Goal: Task Accomplishment & Management: Manage account settings

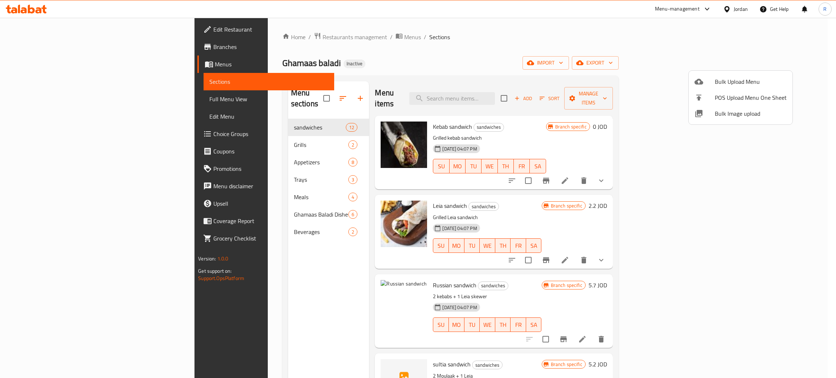
click at [745, 117] on span "Bulk Image upload" at bounding box center [750, 113] width 72 height 9
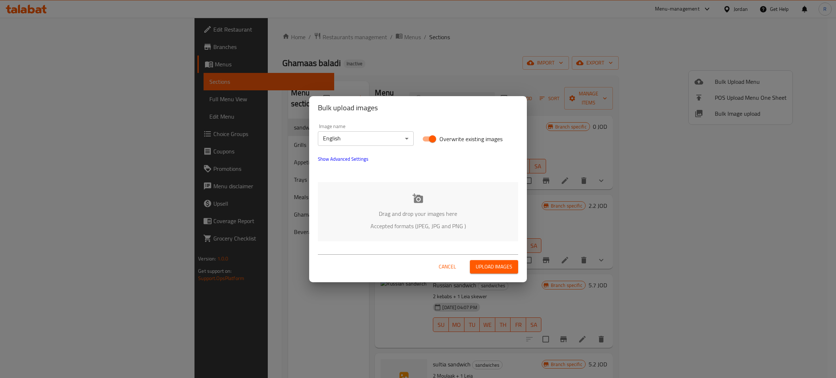
click at [418, 199] on icon at bounding box center [417, 197] width 11 height 9
click at [449, 268] on span "Cancel" at bounding box center [446, 266] width 17 height 9
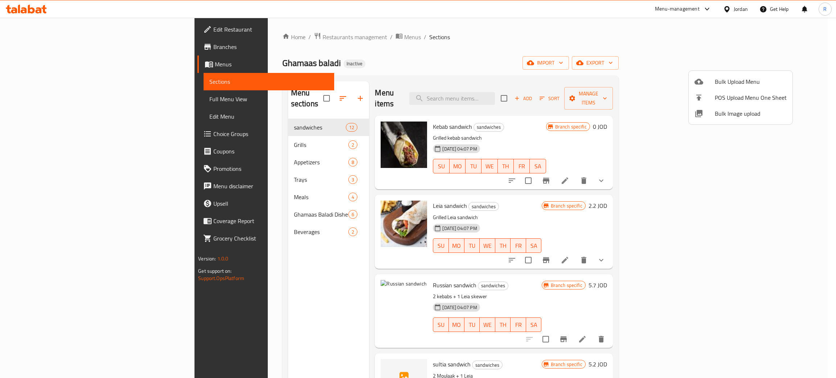
click at [364, 289] on div at bounding box center [418, 189] width 836 height 378
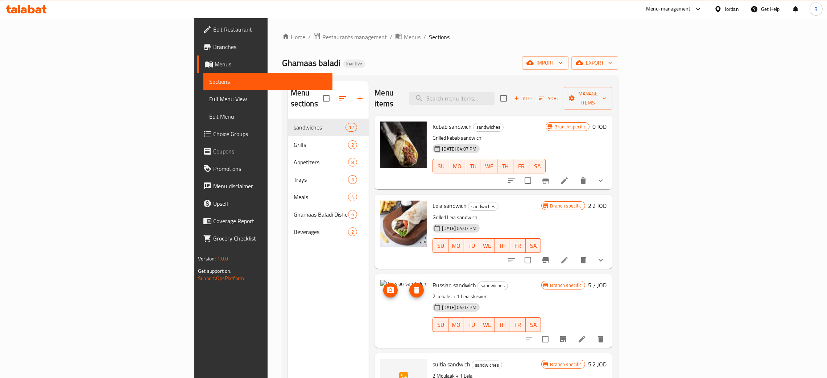
scroll to position [54, 0]
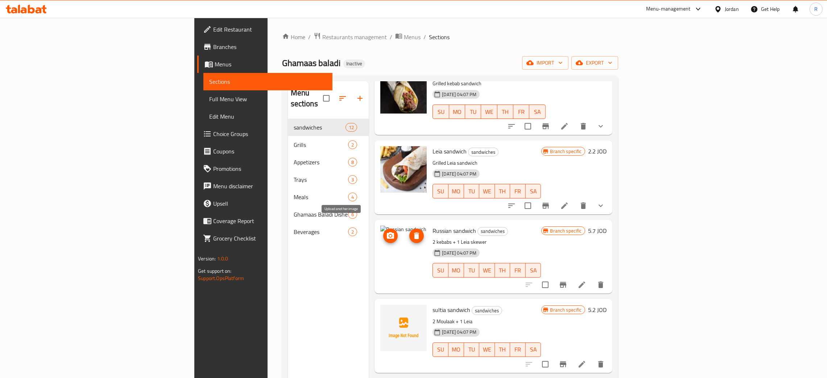
click at [387, 232] on icon "upload picture" at bounding box center [390, 235] width 7 height 7
click at [390, 314] on circle "upload picture" at bounding box center [391, 315] width 2 height 2
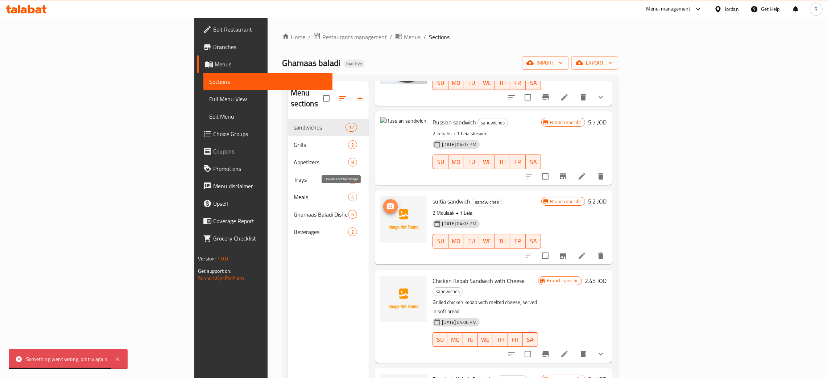
click at [386, 202] on icon "upload picture" at bounding box center [390, 206] width 9 height 9
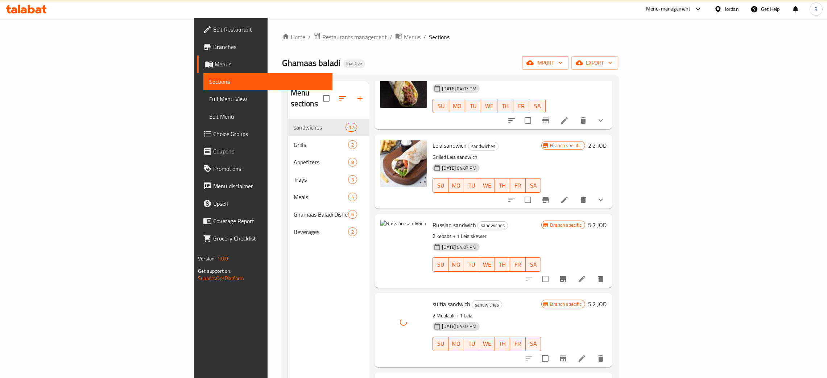
scroll to position [54, 0]
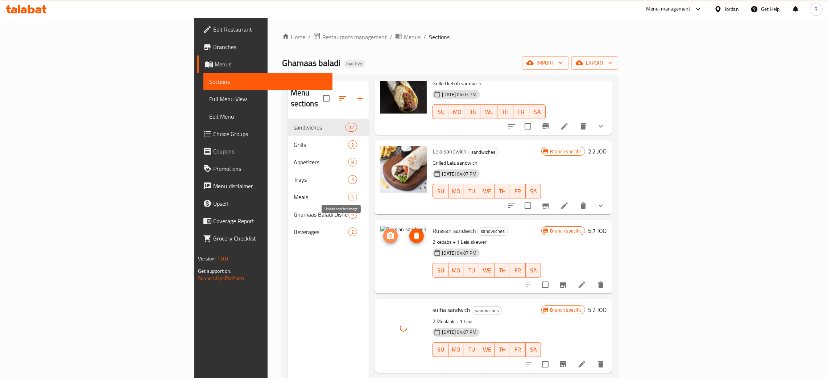
click at [387, 232] on icon "upload picture" at bounding box center [390, 235] width 7 height 7
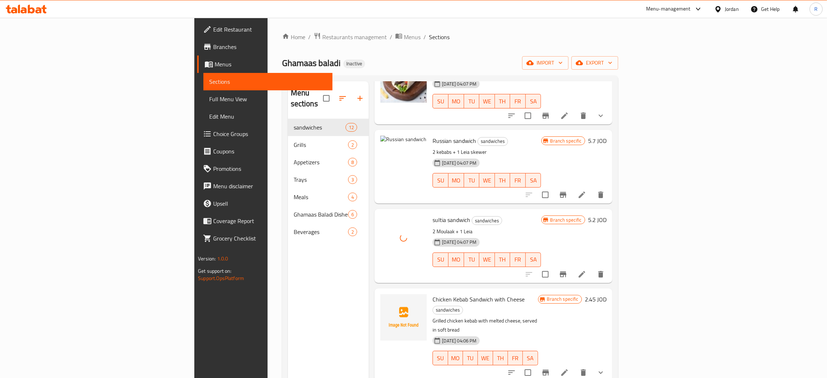
scroll to position [163, 0]
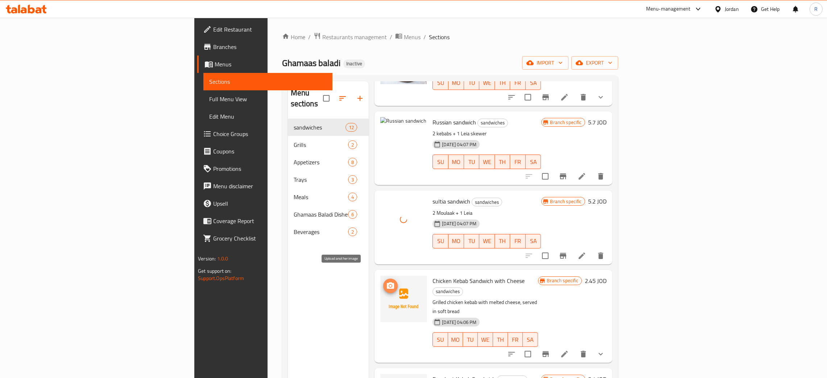
click at [386, 281] on icon "upload picture" at bounding box center [390, 285] width 9 height 9
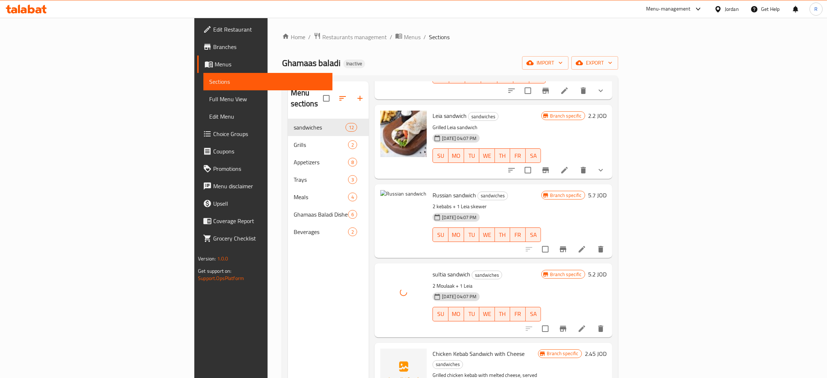
scroll to position [109, 0]
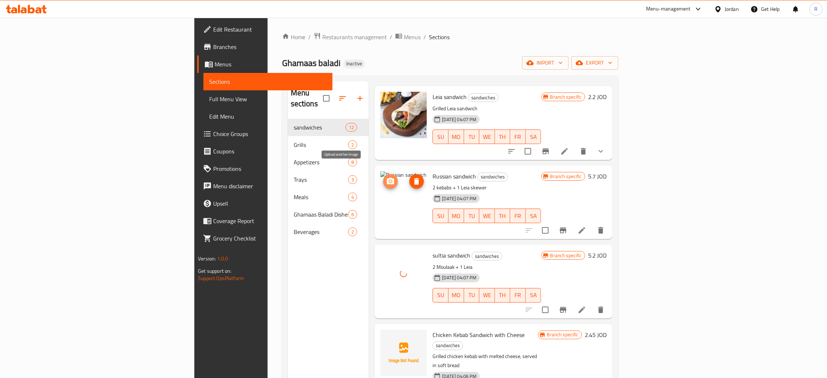
click at [387, 178] on icon "upload picture" at bounding box center [390, 181] width 7 height 7
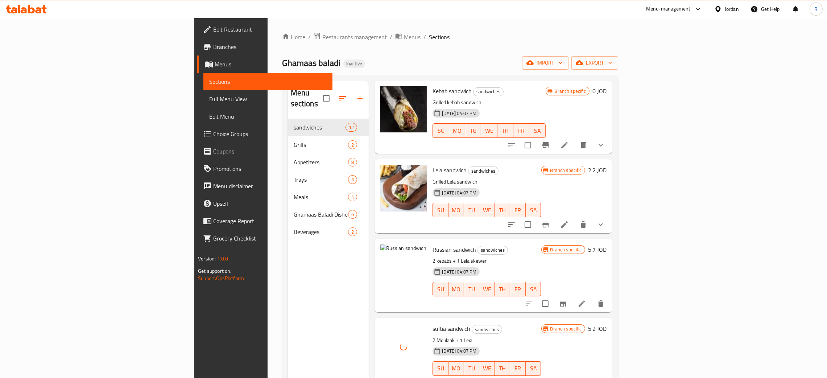
scroll to position [54, 0]
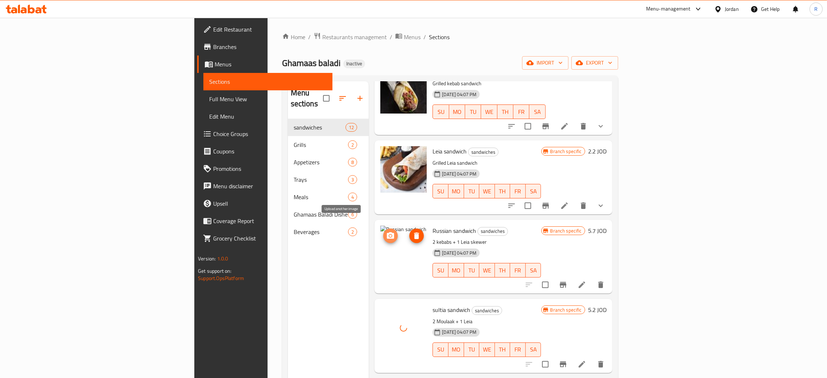
click at [387, 232] on icon "upload picture" at bounding box center [390, 235] width 7 height 7
click at [383, 231] on span "upload picture" at bounding box center [390, 235] width 15 height 9
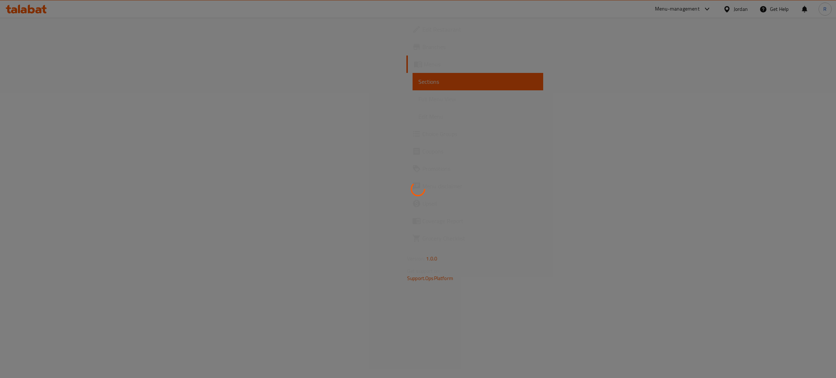
click at [550, 144] on div at bounding box center [418, 189] width 836 height 378
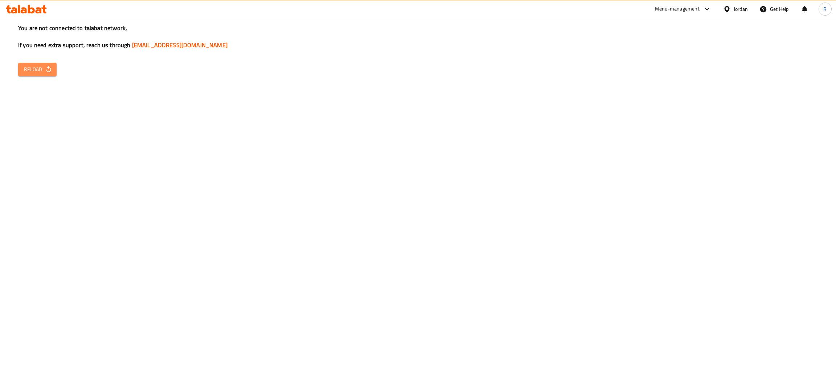
click at [36, 66] on span "Reload" at bounding box center [37, 69] width 27 height 9
click at [30, 70] on span "Reload" at bounding box center [37, 69] width 27 height 9
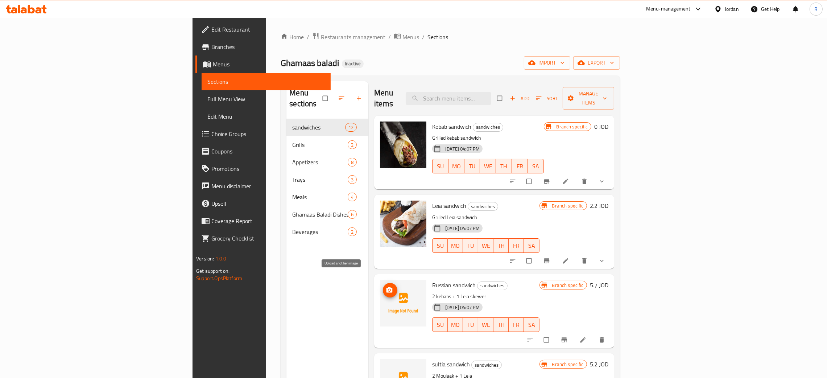
click at [383, 287] on span "upload picture" at bounding box center [390, 290] width 15 height 7
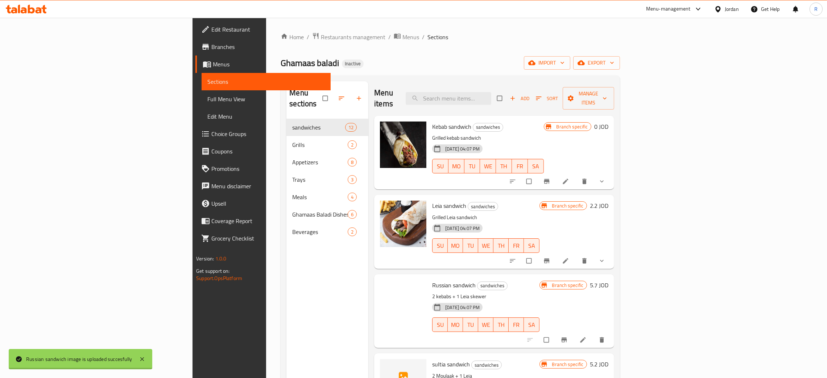
scroll to position [54, 0]
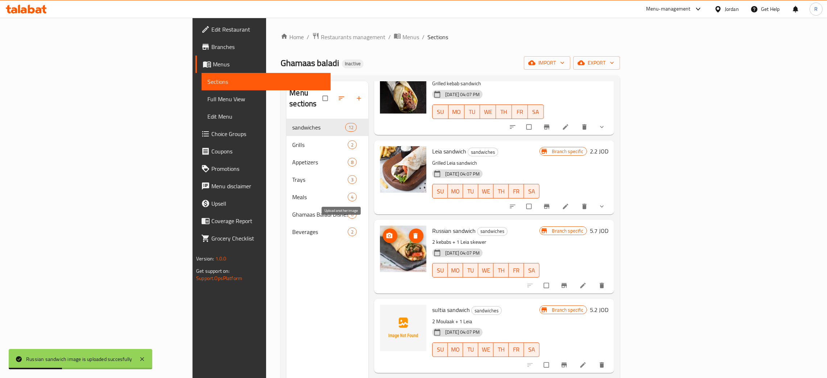
click at [386, 232] on icon "upload picture" at bounding box center [389, 235] width 7 height 7
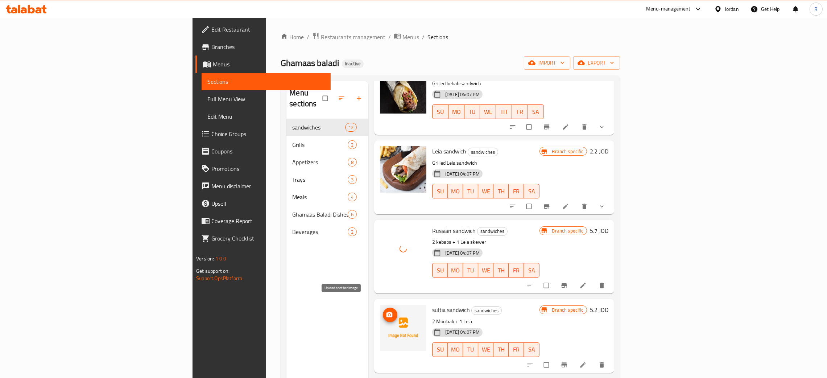
click at [383, 308] on button "upload picture" at bounding box center [390, 315] width 15 height 15
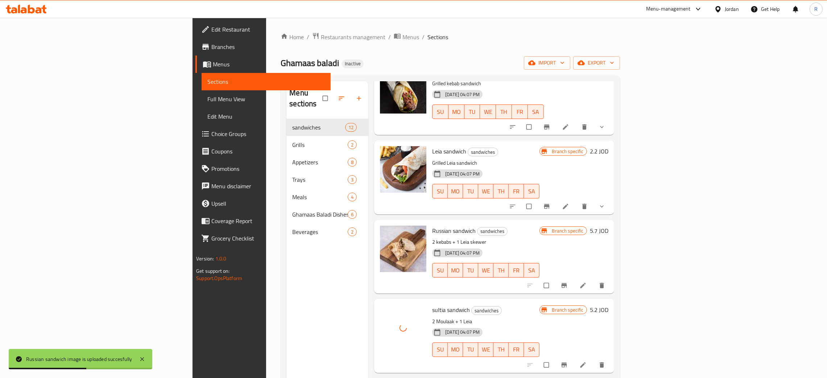
scroll to position [163, 0]
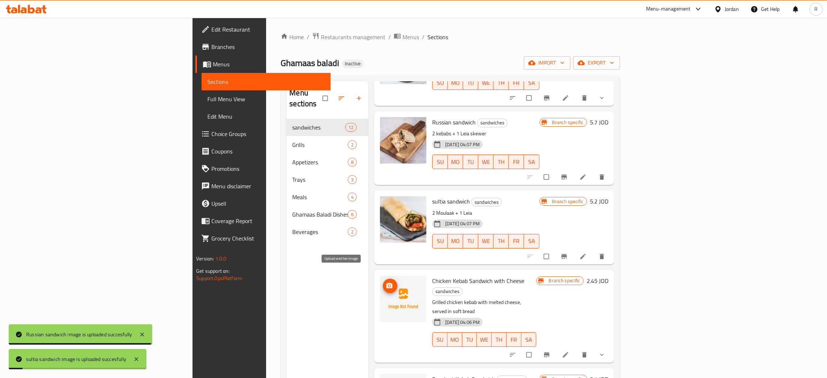
click at [383, 282] on span "upload picture" at bounding box center [390, 285] width 15 height 7
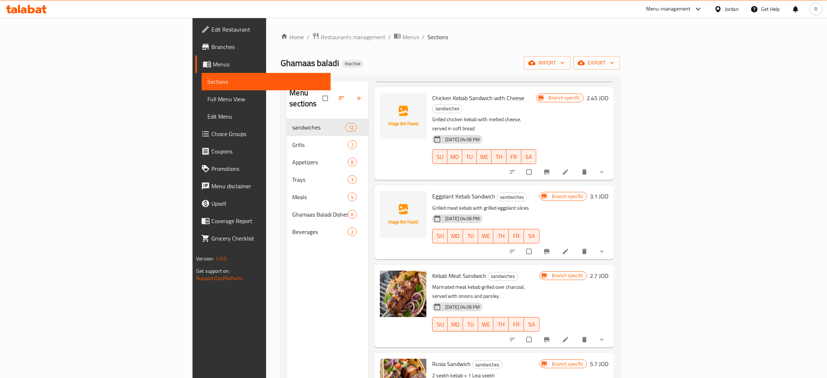
scroll to position [264, 0]
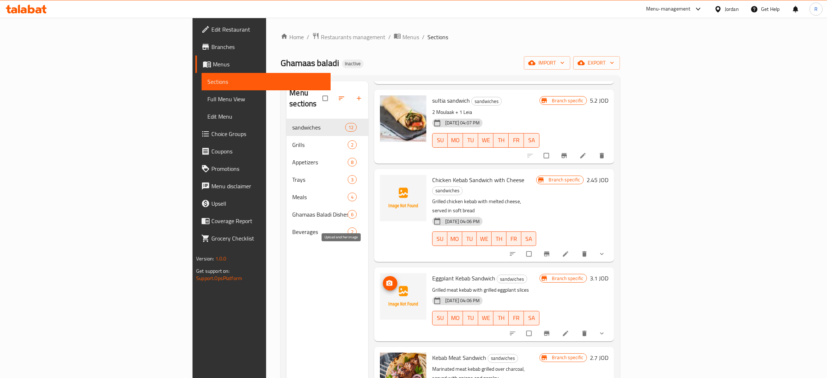
click at [383, 280] on span "upload picture" at bounding box center [390, 283] width 15 height 7
click at [383, 276] on button "upload picture" at bounding box center [390, 283] width 15 height 15
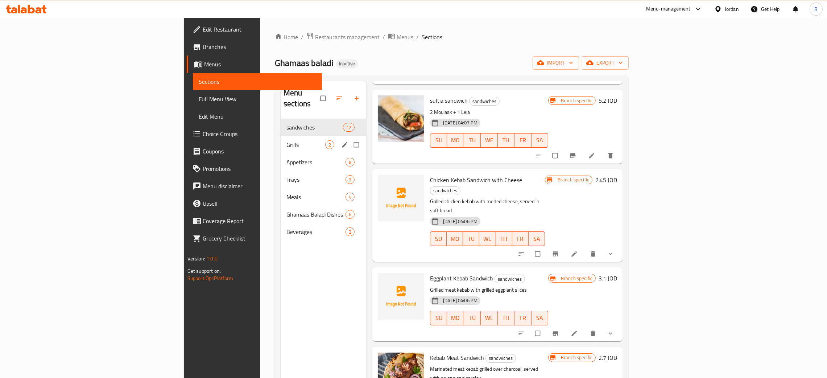
click at [281, 141] on div "Grills 2" at bounding box center [324, 144] width 86 height 17
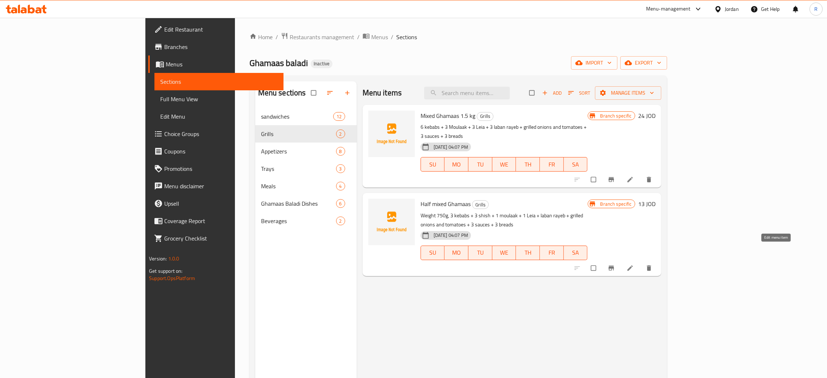
click at [633, 265] on icon at bounding box center [629, 267] width 5 height 5
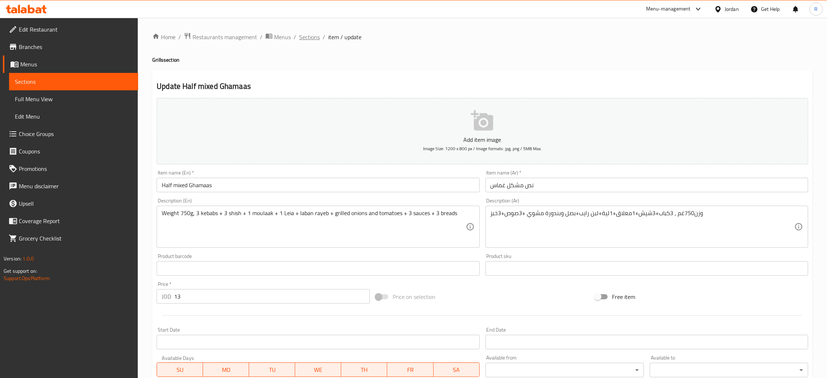
click at [309, 37] on span "Sections" at bounding box center [309, 37] width 21 height 9
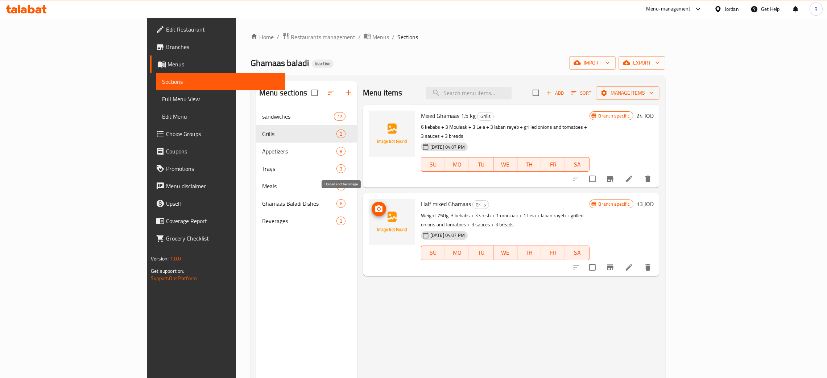
click at [375, 205] on icon "upload picture" at bounding box center [379, 209] width 9 height 9
click at [375, 121] on icon "upload picture" at bounding box center [379, 120] width 9 height 9
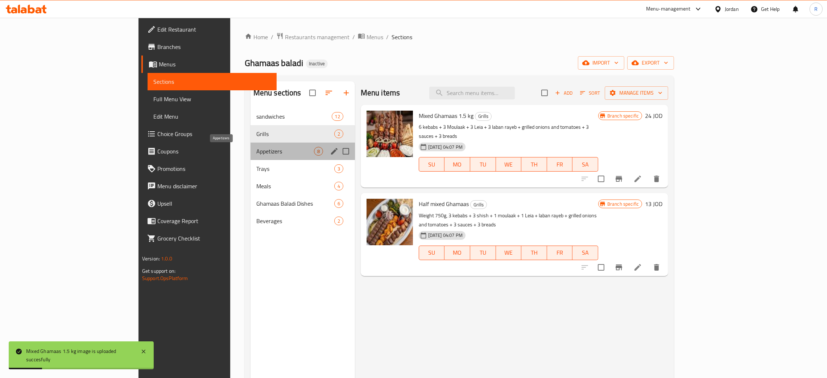
click at [256, 152] on span "Appetizers" at bounding box center [285, 151] width 58 height 9
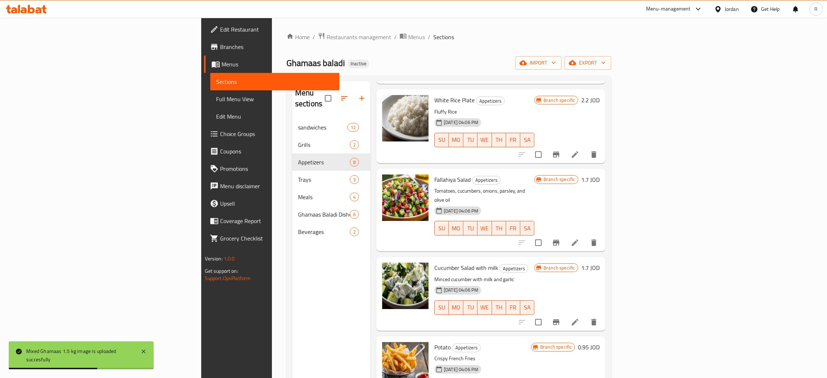
scroll to position [102, 0]
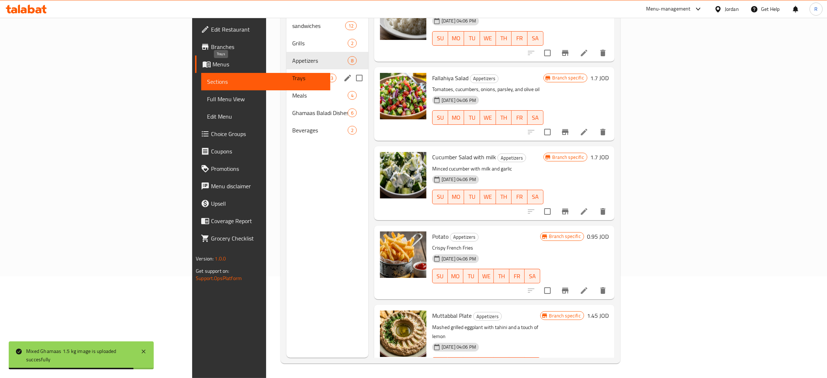
click at [292, 74] on span "Trays" at bounding box center [309, 78] width 35 height 9
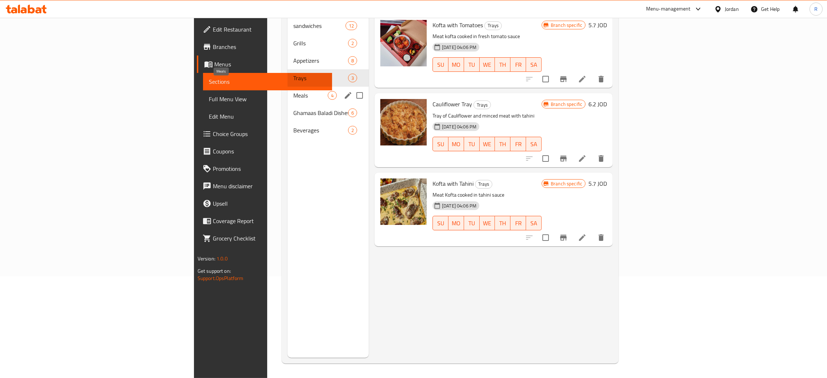
click at [293, 91] on span "Meals" at bounding box center [310, 95] width 34 height 9
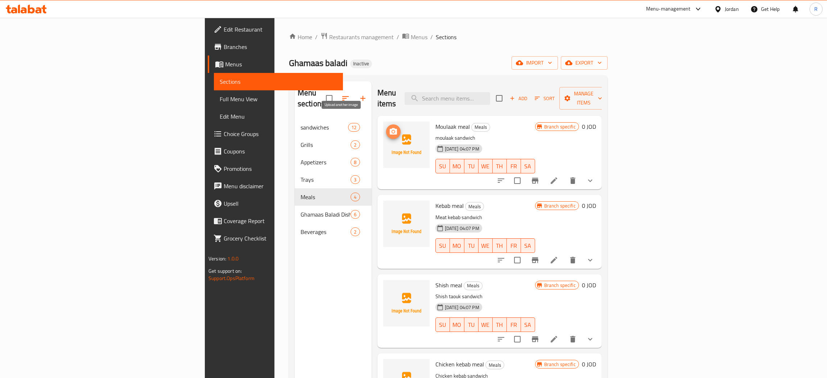
click at [386, 127] on span "upload picture" at bounding box center [393, 131] width 15 height 9
click at [389, 127] on icon "upload picture" at bounding box center [393, 131] width 9 height 9
click at [390, 207] on icon "upload picture" at bounding box center [393, 210] width 7 height 7
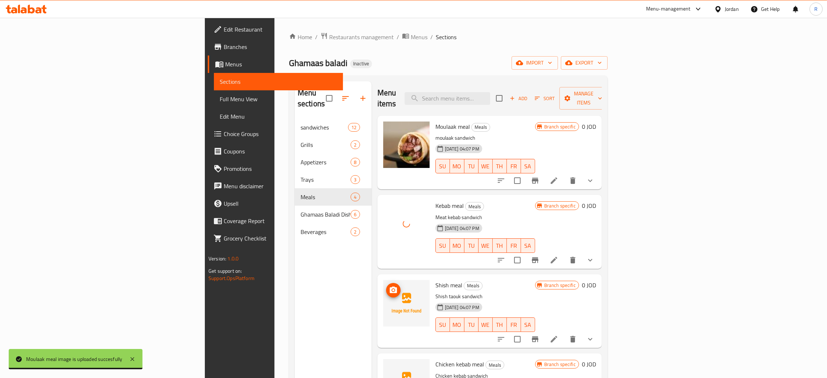
click at [390, 287] on icon "upload picture" at bounding box center [393, 290] width 7 height 7
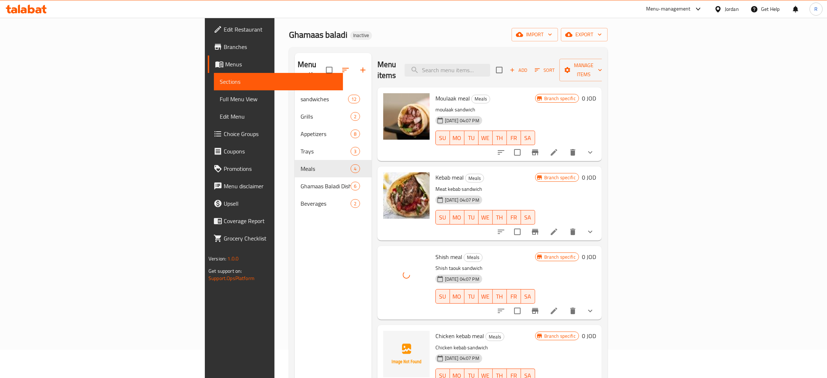
scroll to position [102, 0]
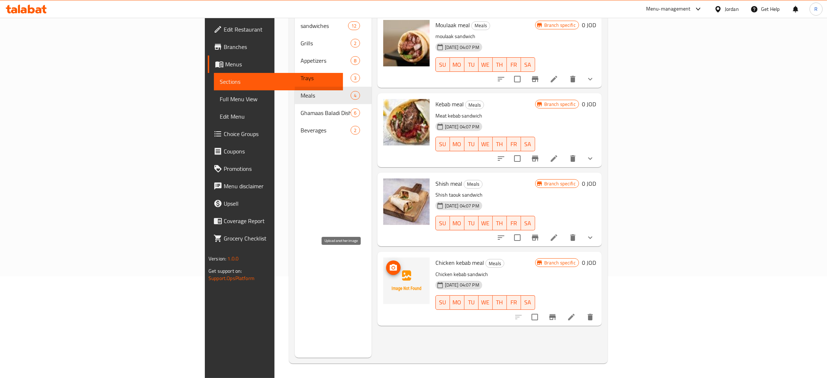
click at [389, 263] on icon "upload picture" at bounding box center [393, 267] width 9 height 9
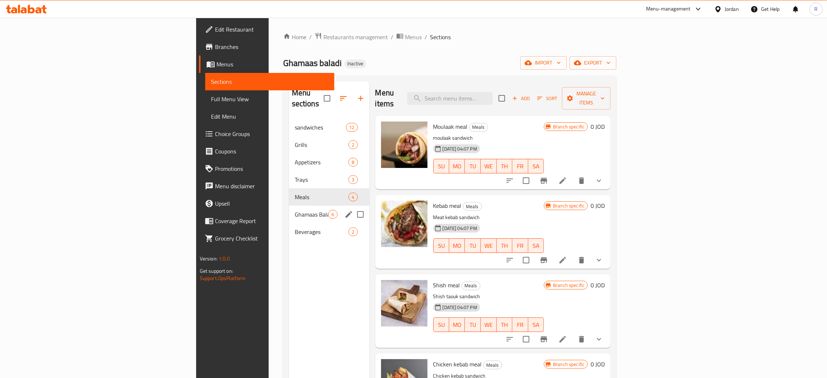
click at [295, 210] on span "Ghamaas Baladi Dishes" at bounding box center [312, 214] width 34 height 9
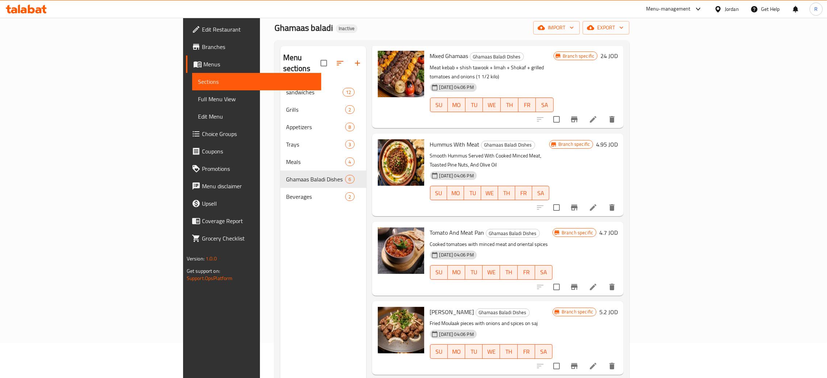
scroll to position [54, 0]
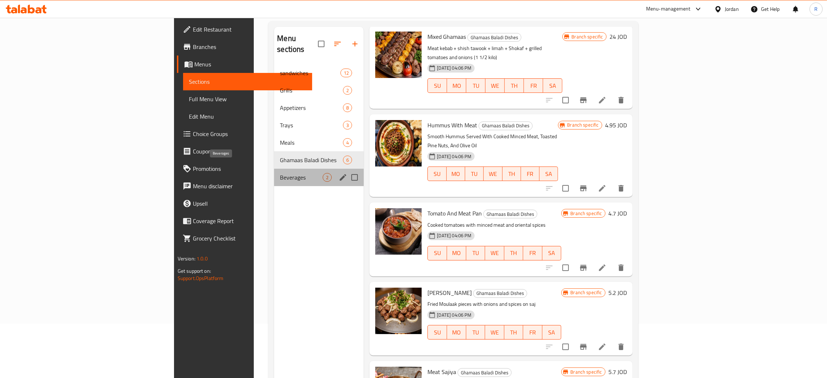
click at [280, 173] on span "Beverages" at bounding box center [301, 177] width 43 height 9
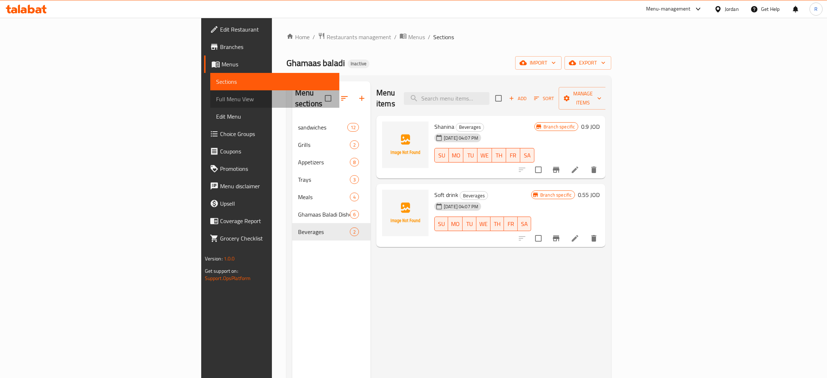
click at [216, 100] on span "Full Menu View" at bounding box center [275, 99] width 118 height 9
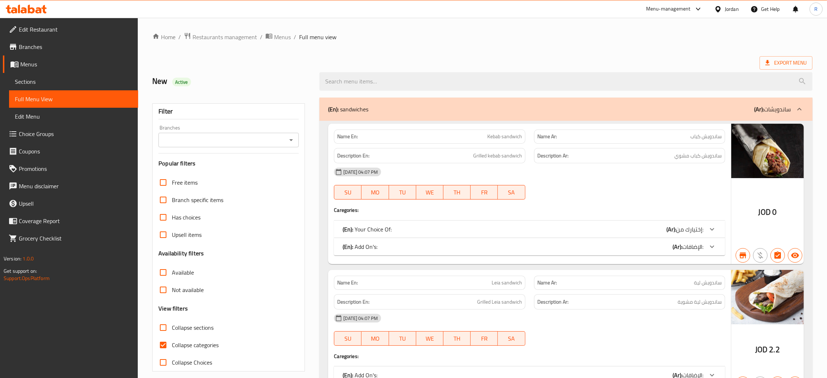
click at [711, 230] on icon at bounding box center [712, 229] width 9 height 9
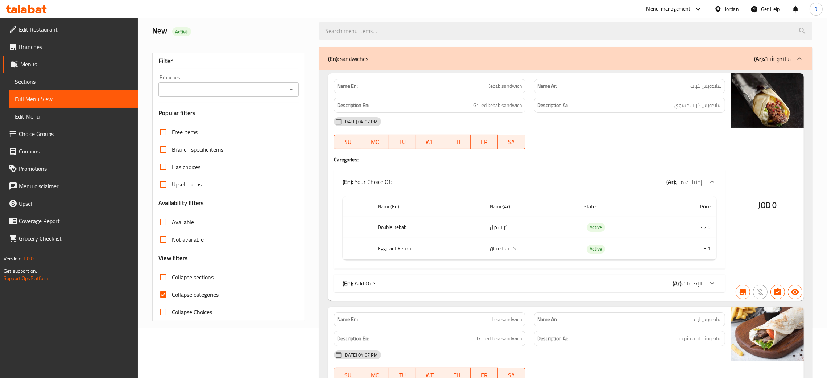
scroll to position [109, 0]
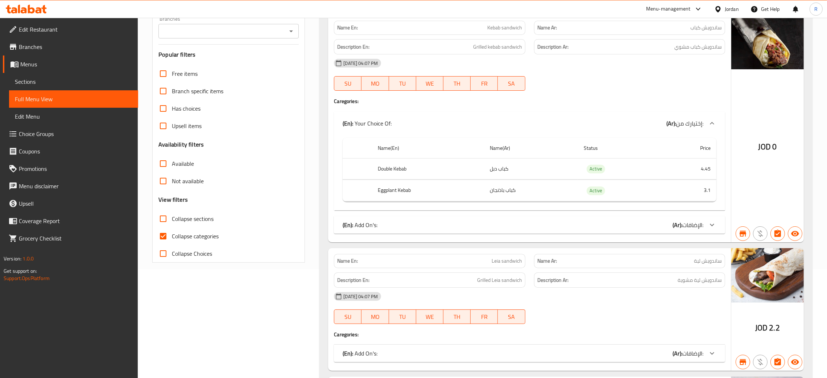
click at [711, 226] on icon at bounding box center [712, 225] width 9 height 9
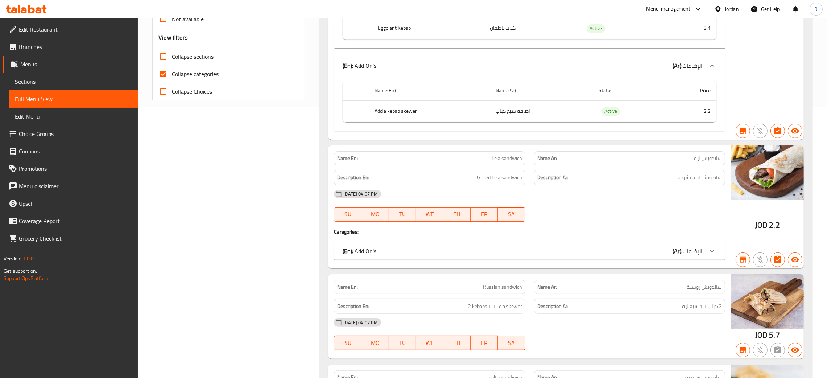
scroll to position [272, 0]
click at [712, 248] on icon at bounding box center [712, 250] width 9 height 9
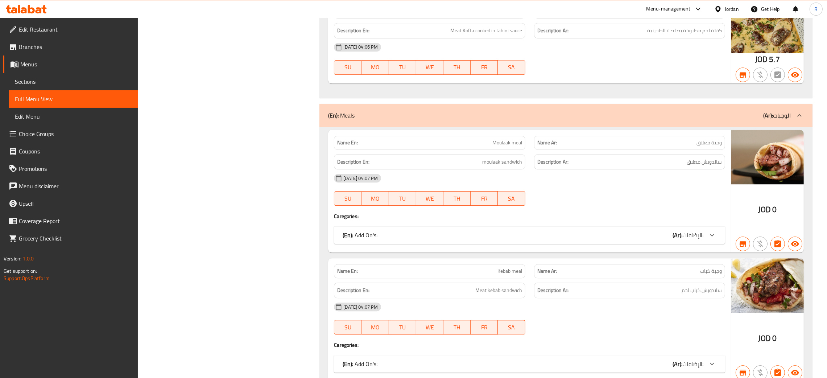
scroll to position [3155, 0]
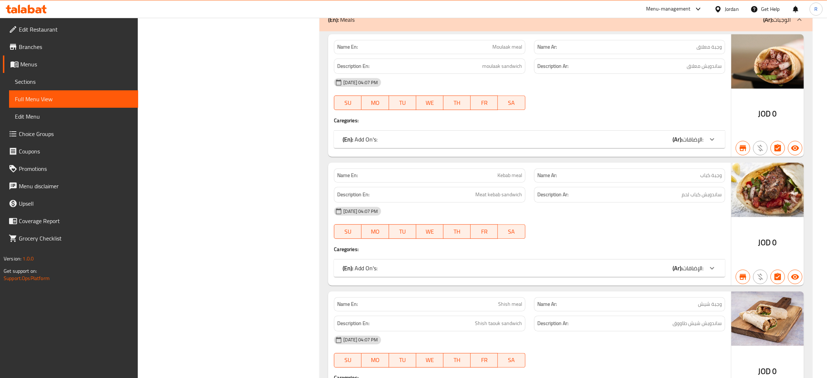
click at [714, 139] on icon at bounding box center [712, 139] width 9 height 9
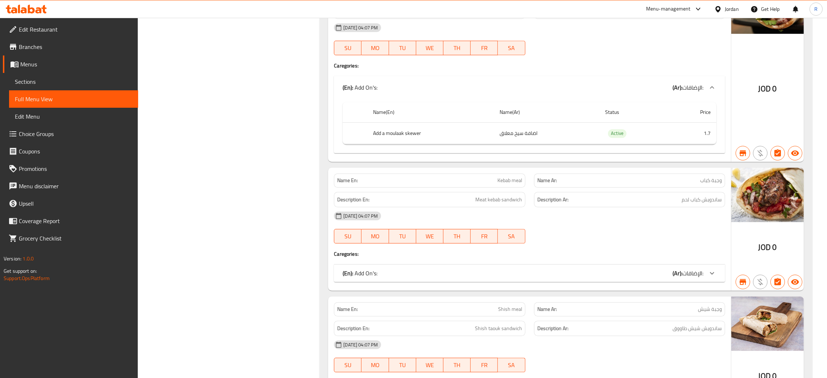
scroll to position [3264, 0]
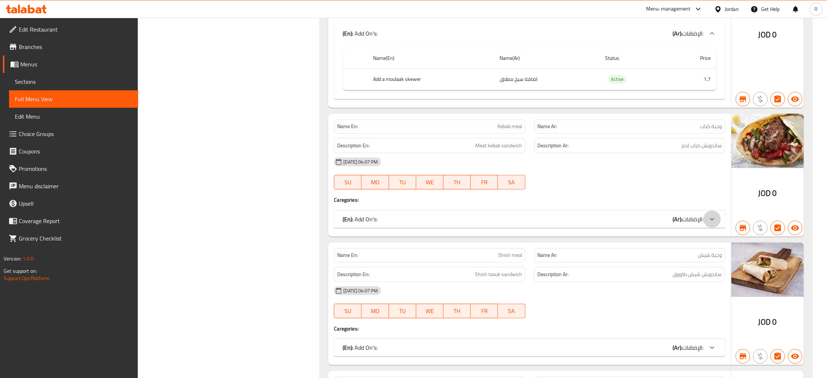
click at [720, 214] on div at bounding box center [712, 218] width 17 height 17
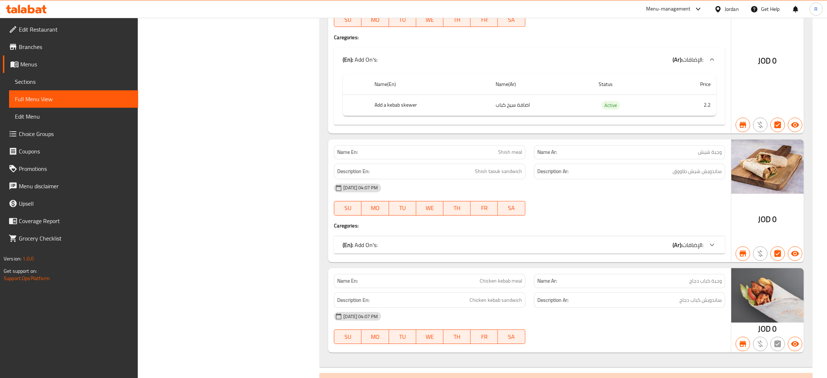
scroll to position [3427, 0]
click at [715, 242] on icon at bounding box center [712, 244] width 9 height 9
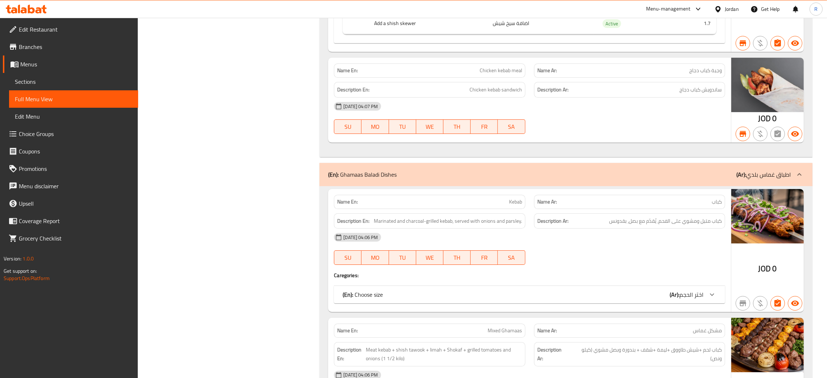
scroll to position [3699, 0]
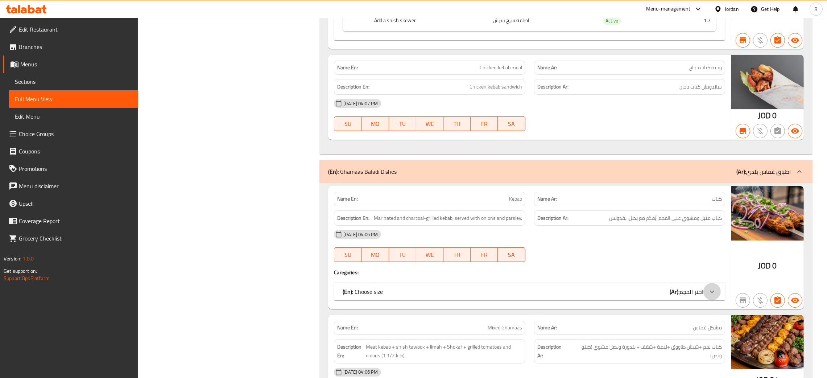
click at [711, 290] on icon at bounding box center [712, 291] width 9 height 9
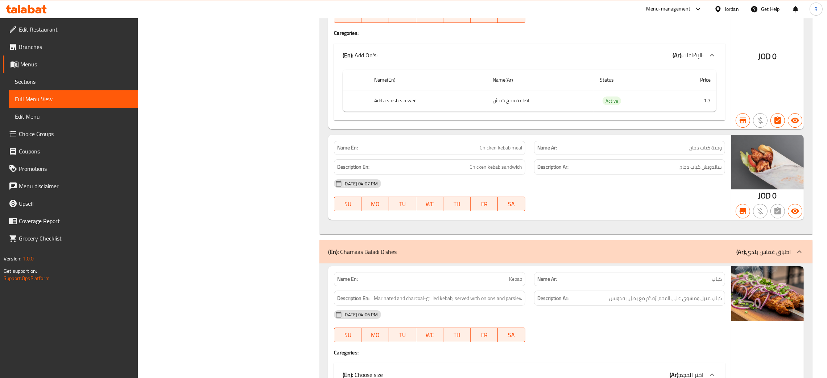
scroll to position [3619, 0]
click at [700, 148] on span "وجبة كباب دجاج" at bounding box center [705, 148] width 33 height 8
copy span "وجبة كباب دجاج"
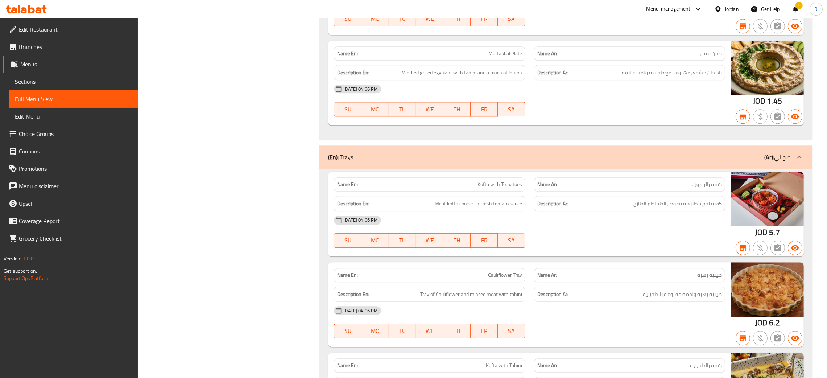
scroll to position [2557, 0]
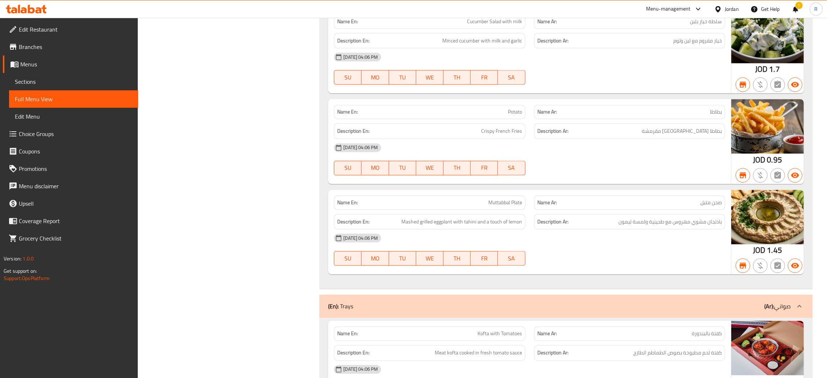
click at [728, 8] on div "Jordan" at bounding box center [732, 9] width 14 height 8
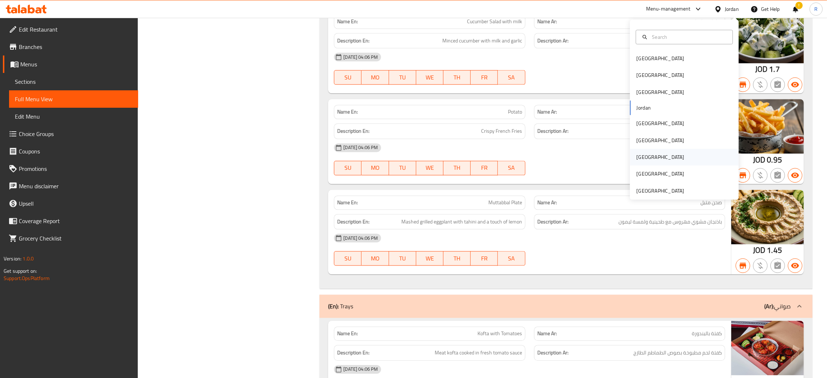
click at [648, 155] on div "Qatar" at bounding box center [684, 157] width 109 height 17
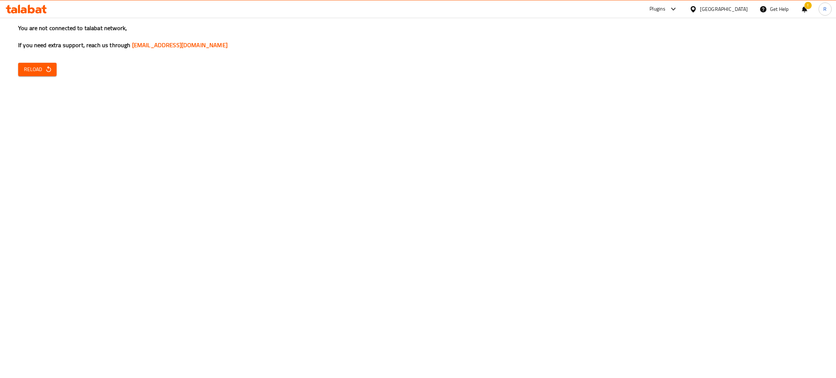
click at [32, 69] on span "Reload" at bounding box center [37, 69] width 27 height 9
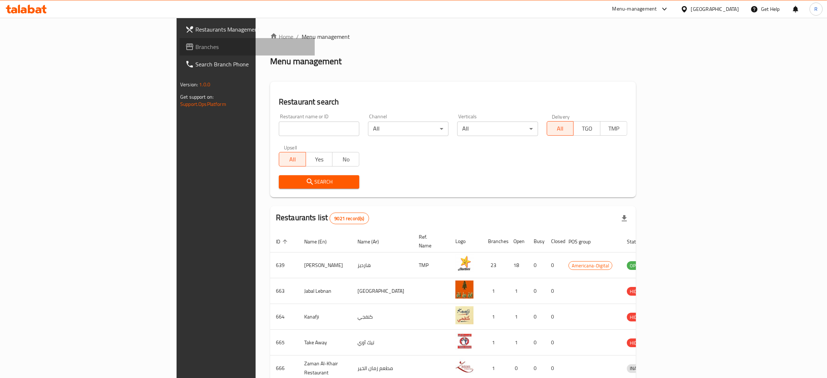
click at [195, 42] on span "Branches" at bounding box center [252, 46] width 114 height 9
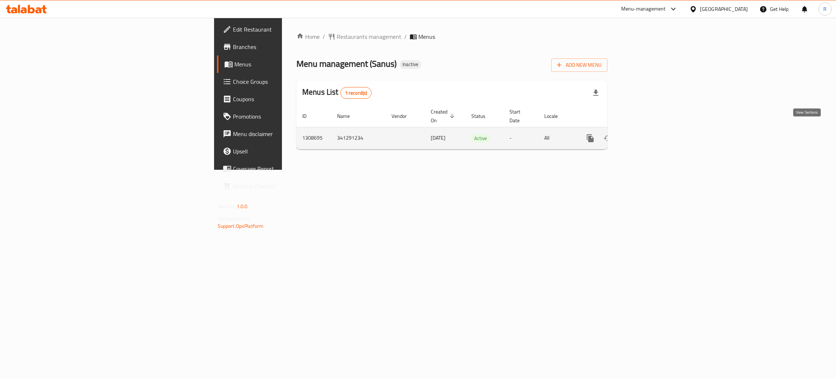
click at [651, 131] on link "enhanced table" at bounding box center [642, 137] width 17 height 17
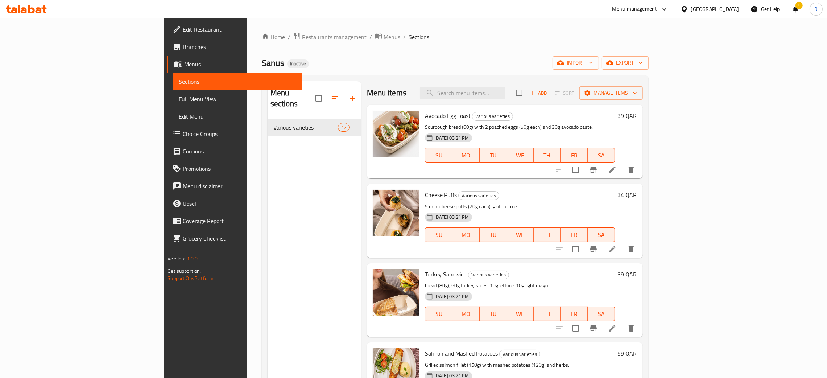
click at [735, 13] on div "Qatar" at bounding box center [715, 9] width 48 height 8
click at [671, 36] on input "text" at bounding box center [688, 37] width 79 height 8
type input "kuw"
click at [647, 61] on div "[GEOGRAPHIC_DATA]" at bounding box center [661, 58] width 48 height 8
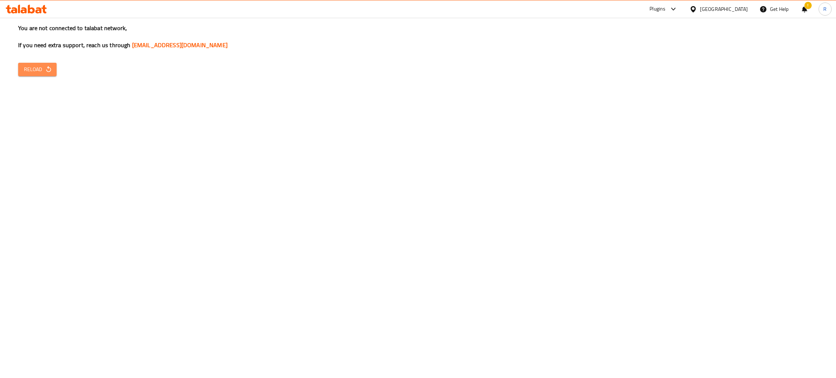
click at [26, 73] on span "Reload" at bounding box center [37, 69] width 27 height 9
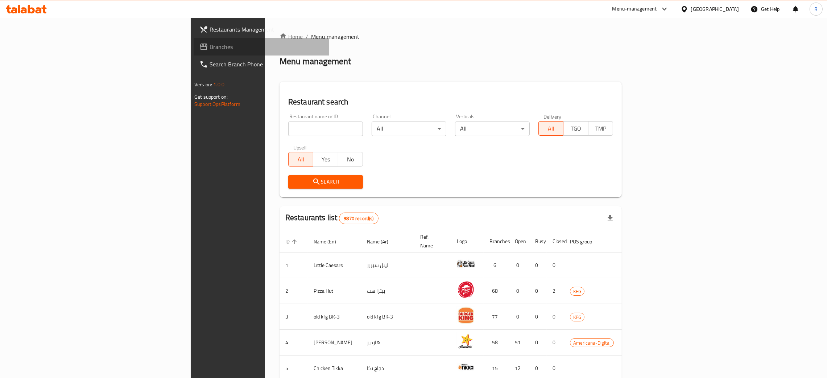
click at [210, 50] on span "Branches" at bounding box center [267, 46] width 114 height 9
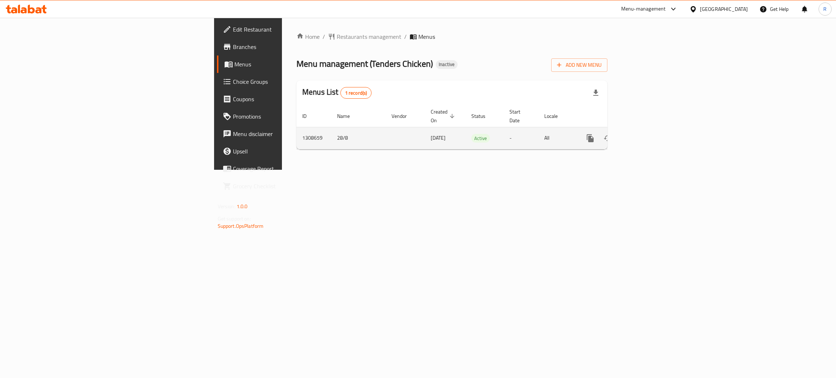
click at [646, 135] on icon "enhanced table" at bounding box center [642, 138] width 7 height 7
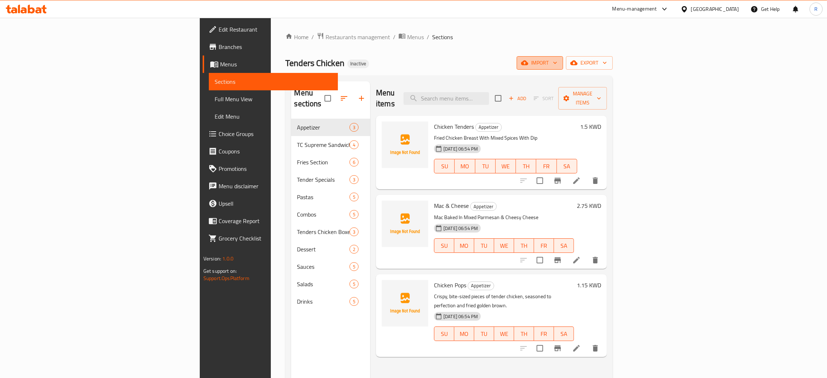
click at [557, 65] on span "import" at bounding box center [540, 62] width 35 height 9
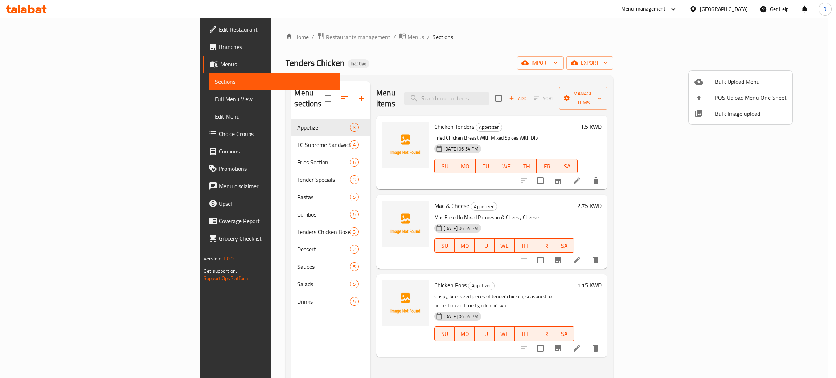
click at [734, 115] on span "Bulk Image upload" at bounding box center [750, 113] width 72 height 9
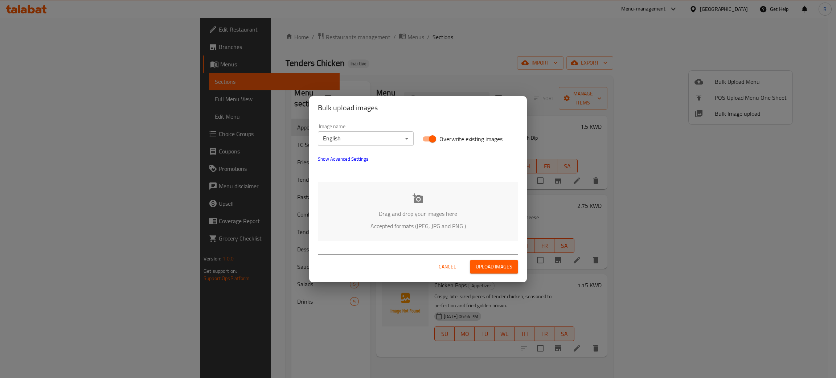
click at [424, 200] on div "Drag and drop your images here Accepted formats (JPEG, JPG and PNG )" at bounding box center [418, 211] width 200 height 59
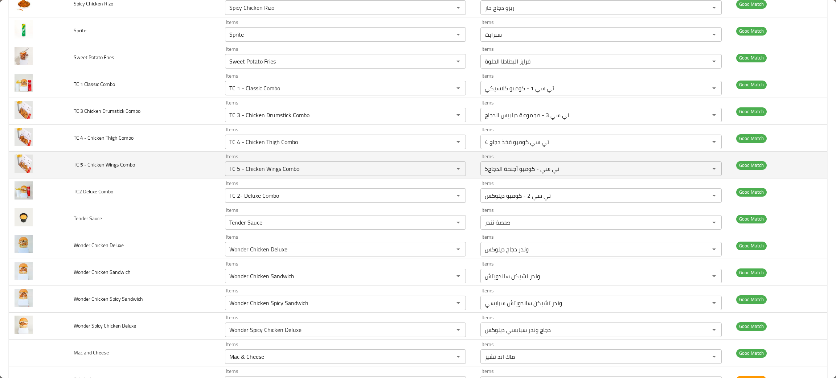
scroll to position [1012, 0]
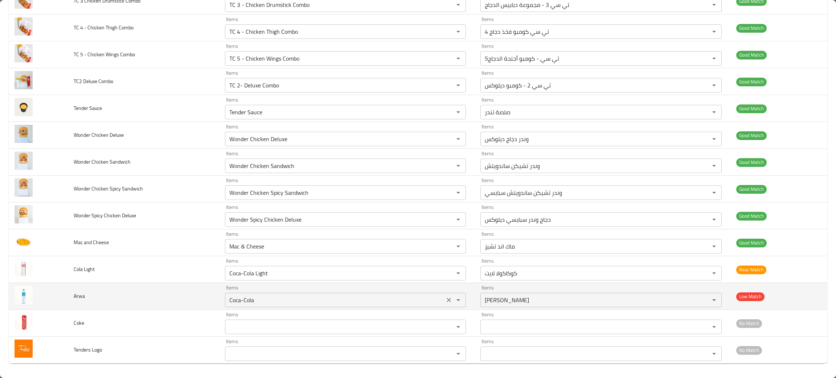
click at [446, 299] on icon "Clear" at bounding box center [448, 300] width 4 height 4
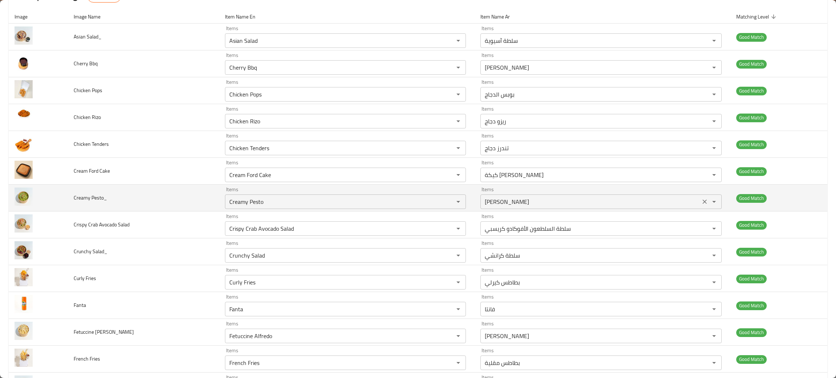
scroll to position [0, 0]
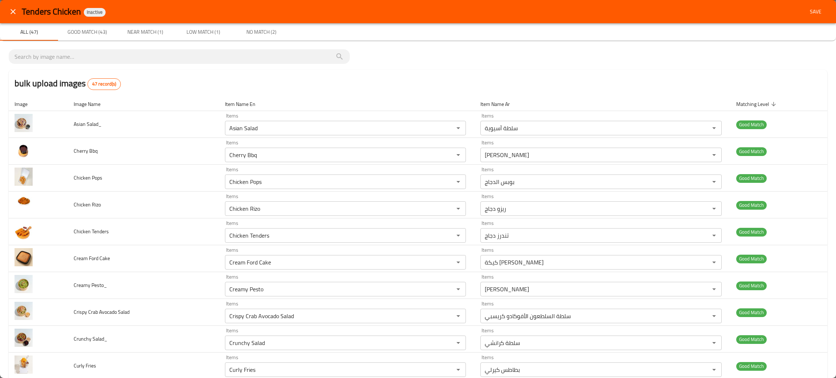
click at [808, 15] on span "Save" at bounding box center [815, 11] width 17 height 9
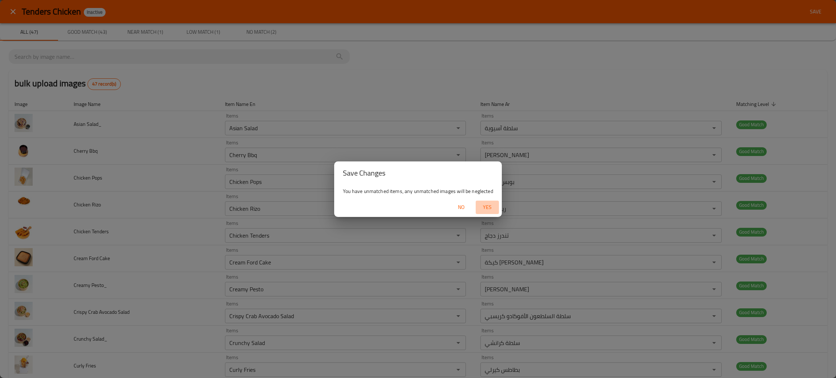
click at [483, 213] on button "Yes" at bounding box center [486, 207] width 23 height 13
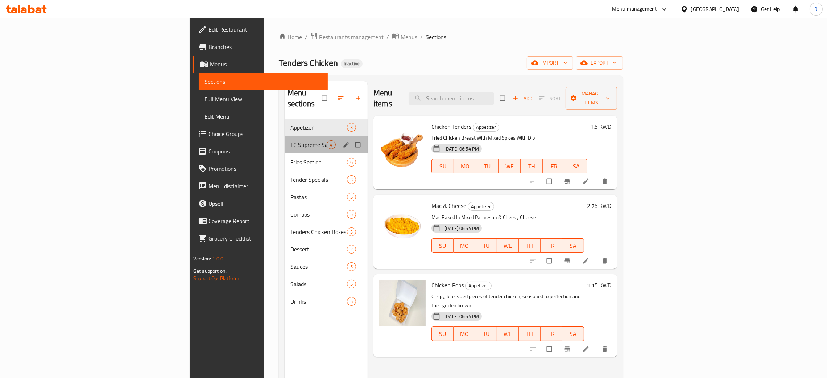
click at [285, 136] on div "TC Supreme Sandwiches 4" at bounding box center [326, 144] width 83 height 17
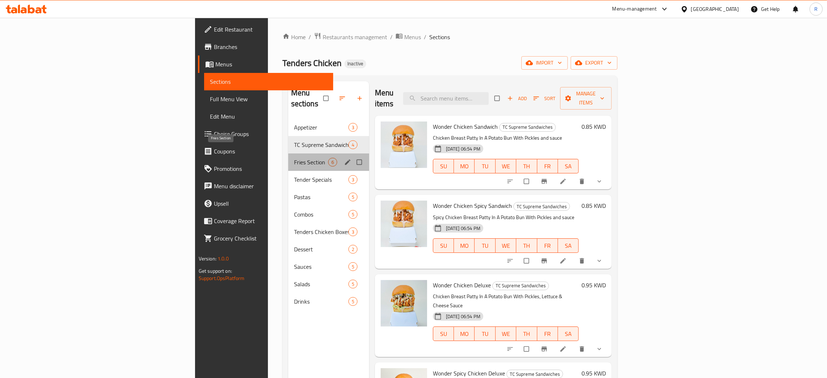
click at [294, 158] on span "Fries Section" at bounding box center [311, 162] width 34 height 9
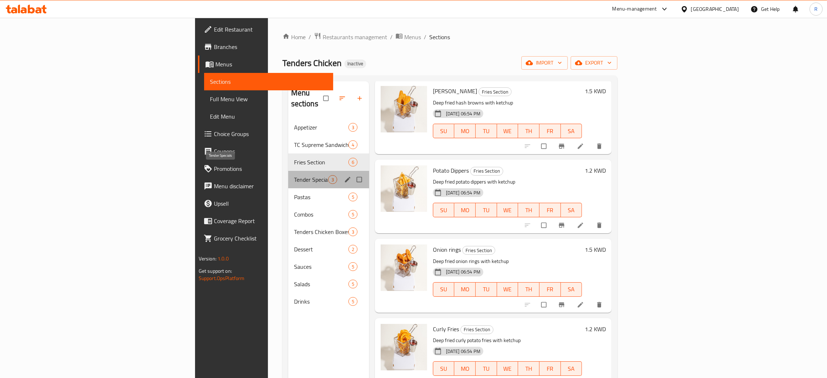
click at [294, 175] on span "Tender Specials" at bounding box center [311, 179] width 34 height 9
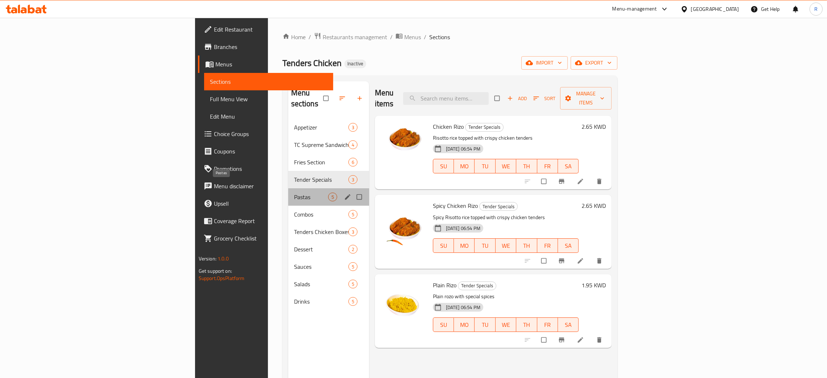
click at [294, 193] on span "Pastas" at bounding box center [311, 197] width 34 height 9
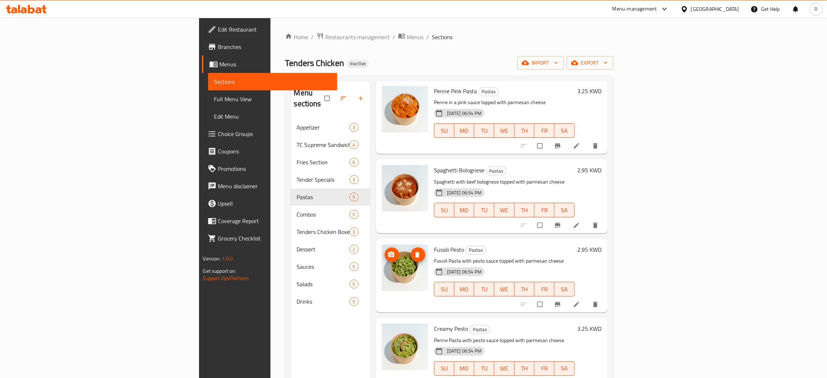
scroll to position [102, 0]
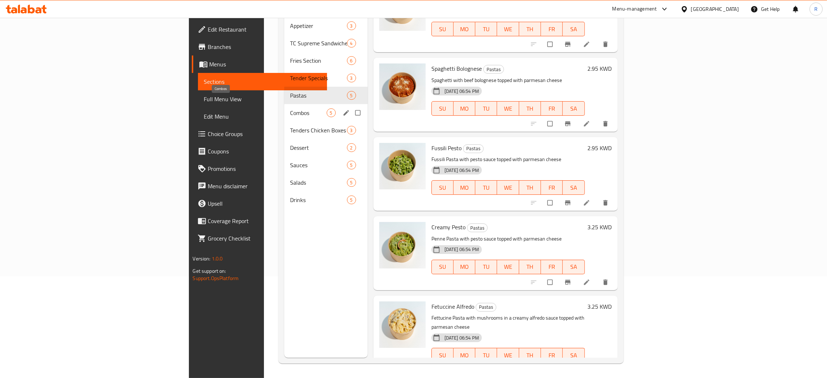
click at [290, 108] on span "Combos" at bounding box center [308, 112] width 37 height 9
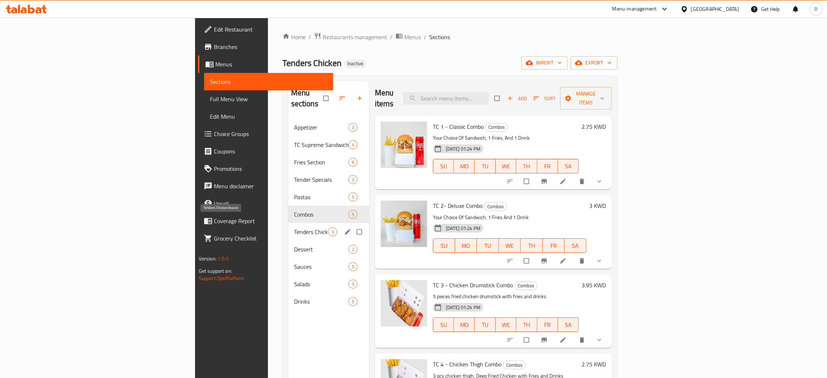
click at [294, 227] on span "Tenders Chicken Boxes" at bounding box center [311, 231] width 34 height 9
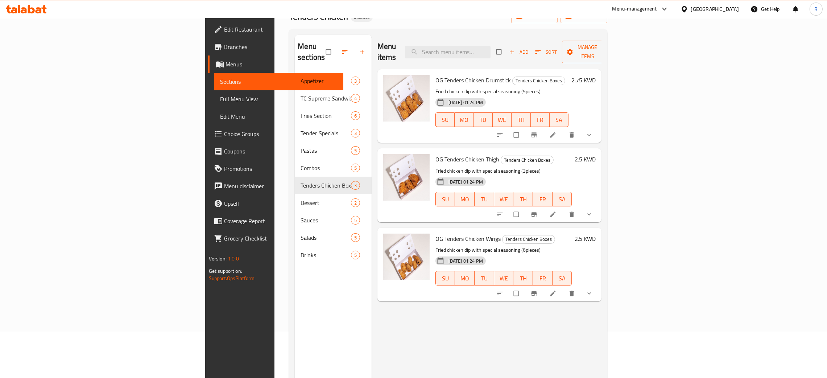
scroll to position [102, 0]
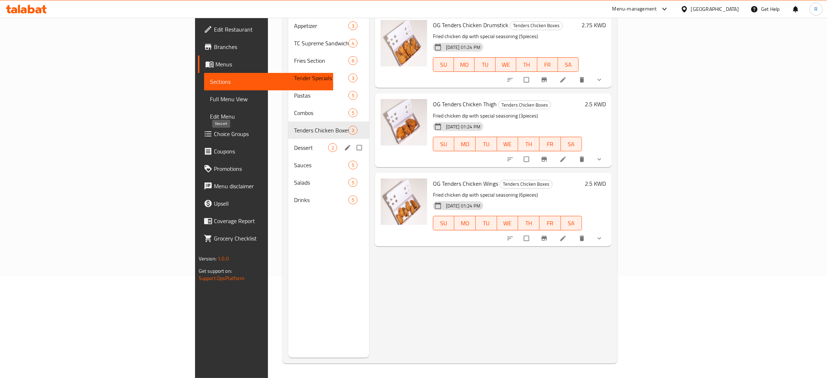
click at [294, 143] on span "Dessert" at bounding box center [311, 147] width 34 height 9
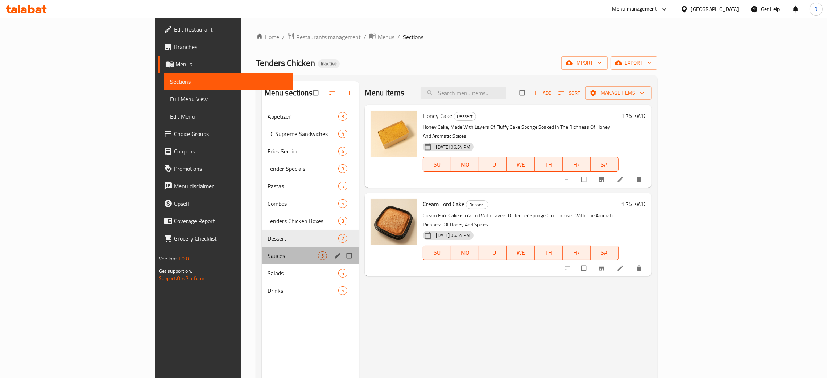
click at [262, 263] on div "Sauces 5" at bounding box center [311, 255] width 98 height 17
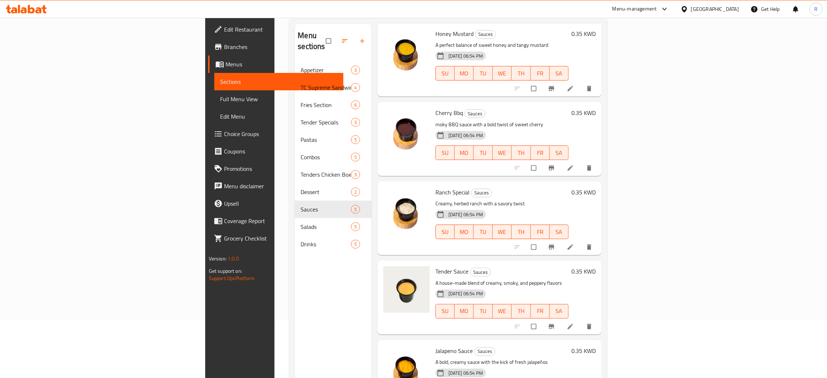
scroll to position [102, 0]
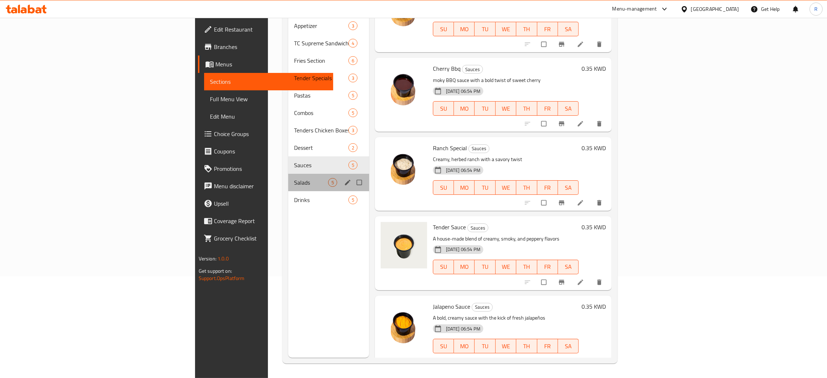
click at [288, 176] on div "Salads 5" at bounding box center [328, 182] width 81 height 17
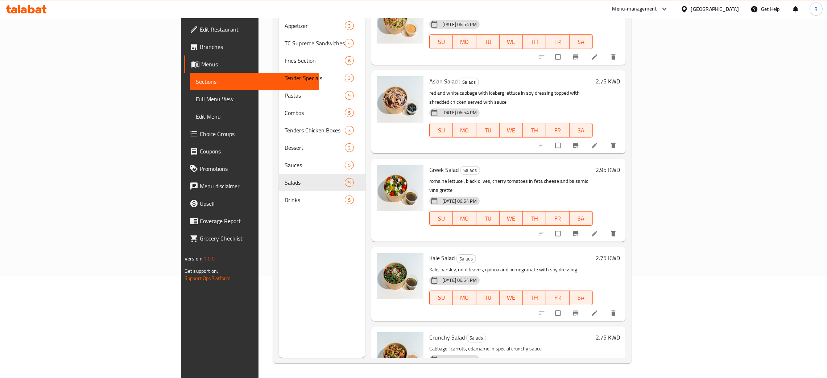
scroll to position [36, 0]
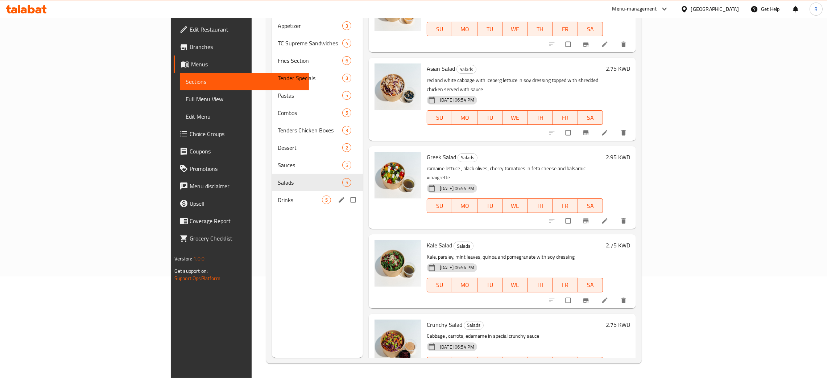
click at [272, 191] on div "Drinks 5" at bounding box center [317, 199] width 91 height 17
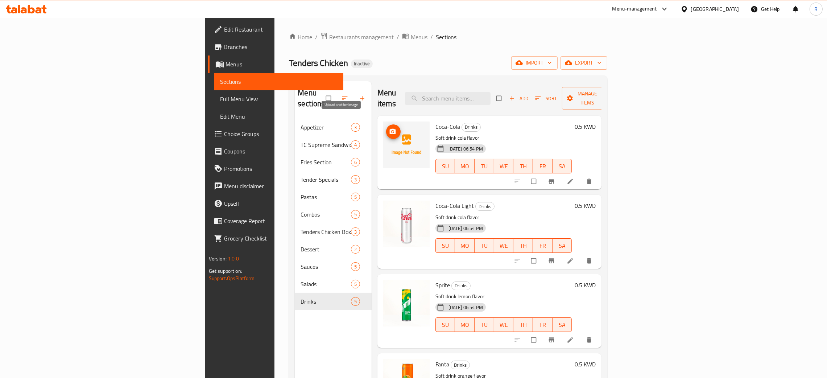
click at [390, 129] on icon "upload picture" at bounding box center [393, 131] width 6 height 5
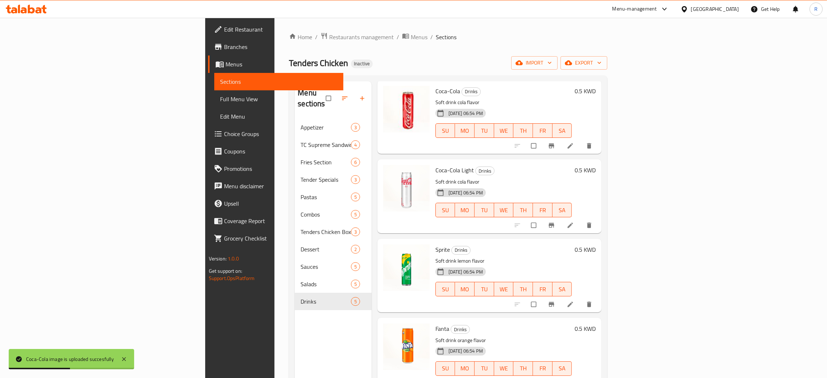
scroll to position [102, 0]
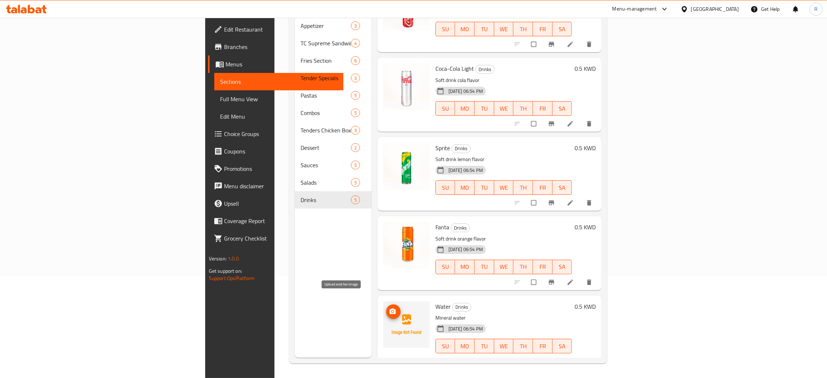
click at [389, 308] on icon "upload picture" at bounding box center [392, 311] width 7 height 7
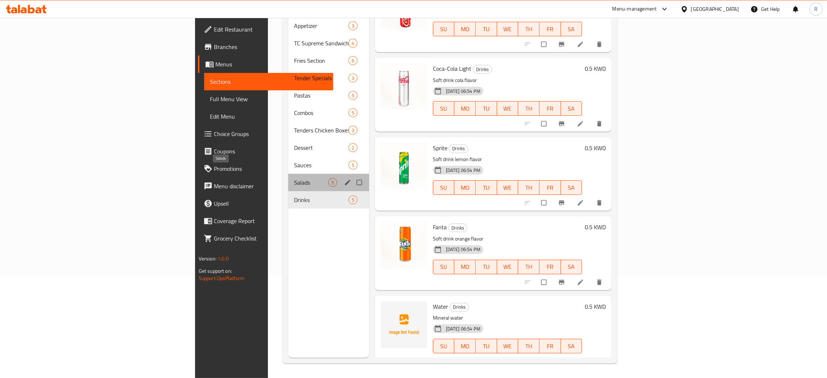
click at [294, 178] on span "Salads" at bounding box center [311, 182] width 34 height 9
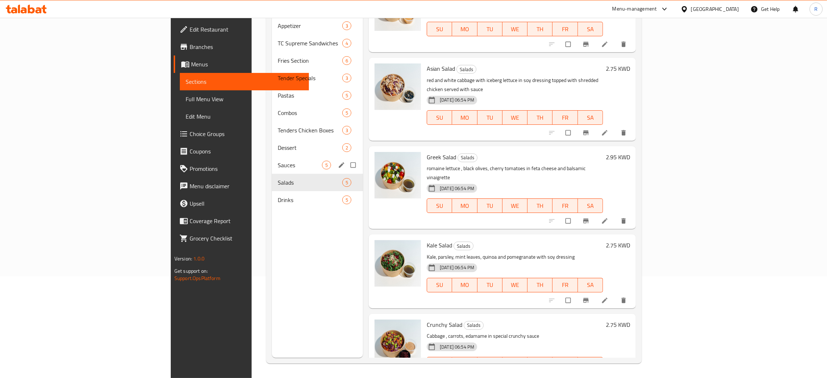
click at [272, 158] on div "Sauces 5" at bounding box center [317, 164] width 91 height 17
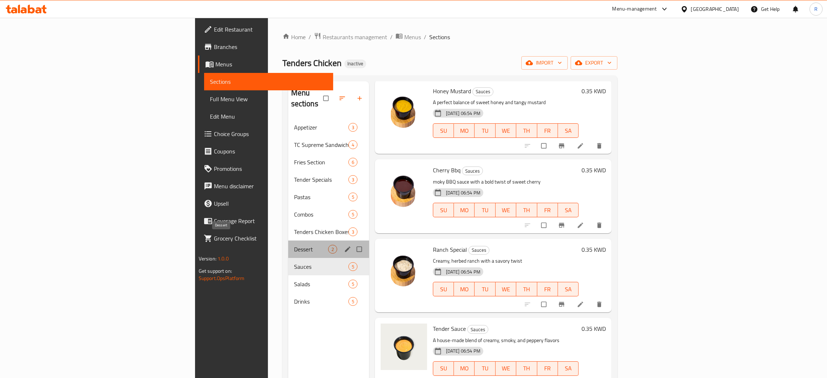
click at [294, 245] on span "Dessert" at bounding box center [311, 249] width 34 height 9
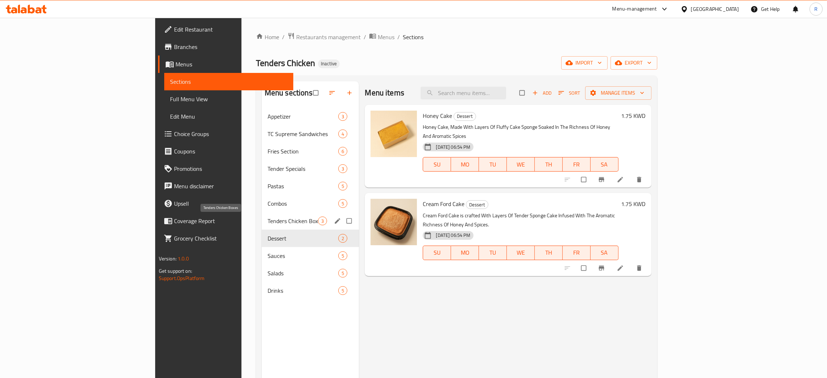
click at [268, 219] on span "Tenders Chicken Boxes" at bounding box center [293, 221] width 51 height 9
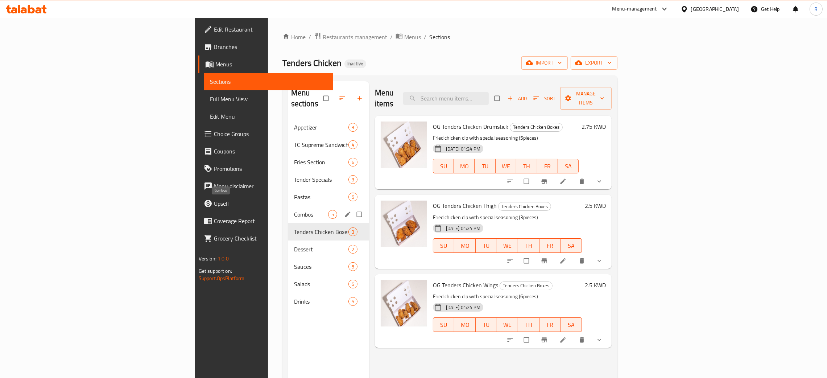
click at [294, 210] on span "Combos" at bounding box center [311, 214] width 34 height 9
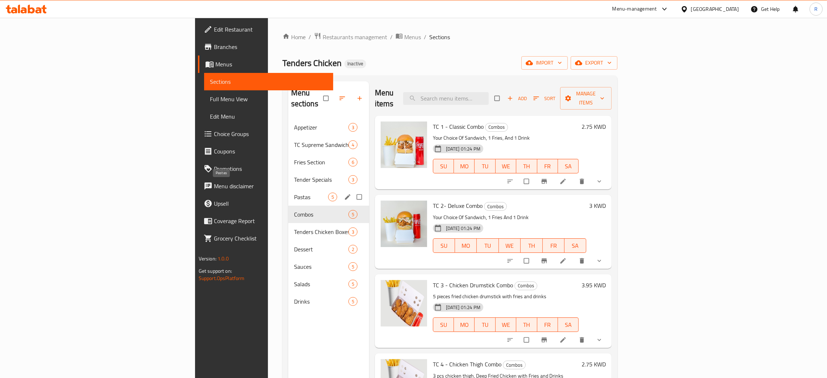
click at [294, 193] on span "Pastas" at bounding box center [311, 197] width 34 height 9
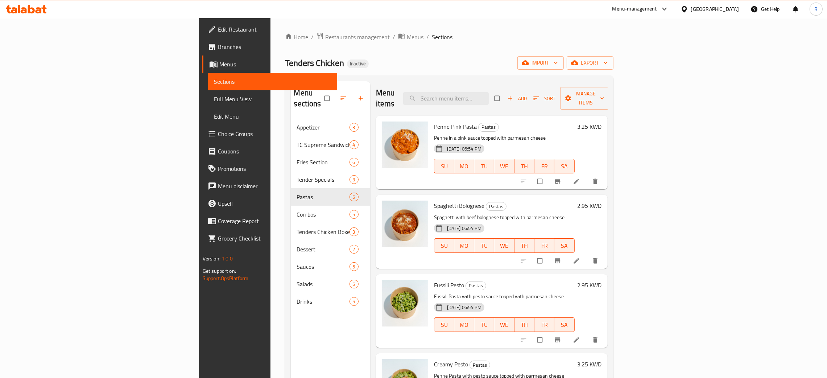
scroll to position [31, 0]
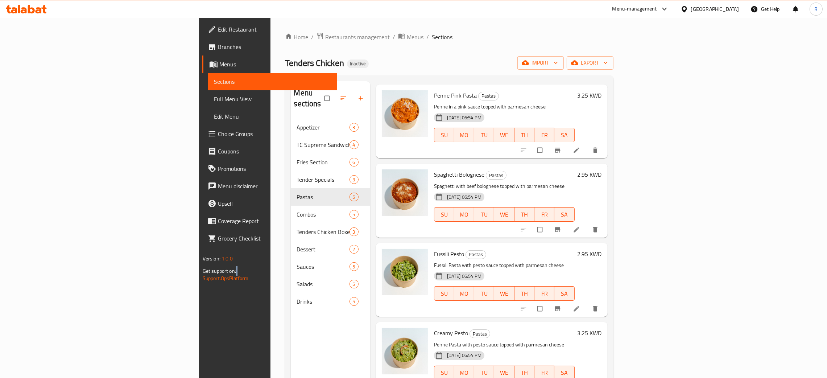
drag, startPoint x: 34, startPoint y: 286, endPoint x: 0, endPoint y: 345, distance: 68.2
click at [199, 345] on div "Edit Restaurant Branches Menus Sections Full Menu View Edit Menu Choice Groups …" at bounding box center [268, 207] width 138 height 378
drag, startPoint x: 0, startPoint y: 345, endPoint x: 304, endPoint y: 53, distance: 421.4
click at [304, 53] on div "Home / Restaurants management / Menus / Sections Tenders Chicken Inactive impor…" at bounding box center [449, 248] width 328 height 433
click at [691, 7] on div at bounding box center [686, 9] width 11 height 8
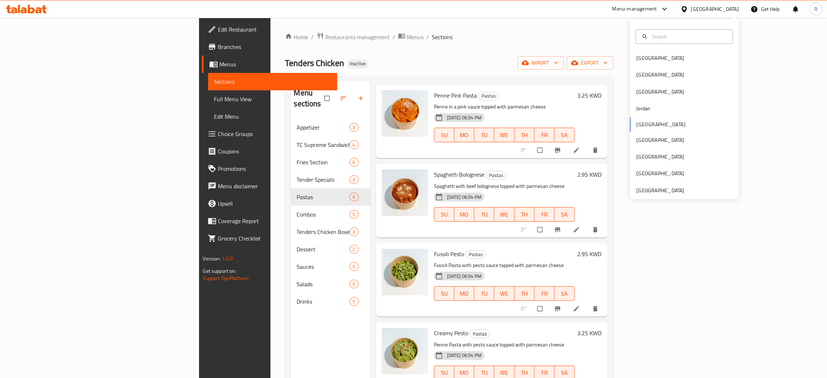
click at [675, 36] on input "text" at bounding box center [688, 37] width 79 height 8
type input "egy"
click at [658, 61] on div "[GEOGRAPHIC_DATA]" at bounding box center [684, 58] width 109 height 17
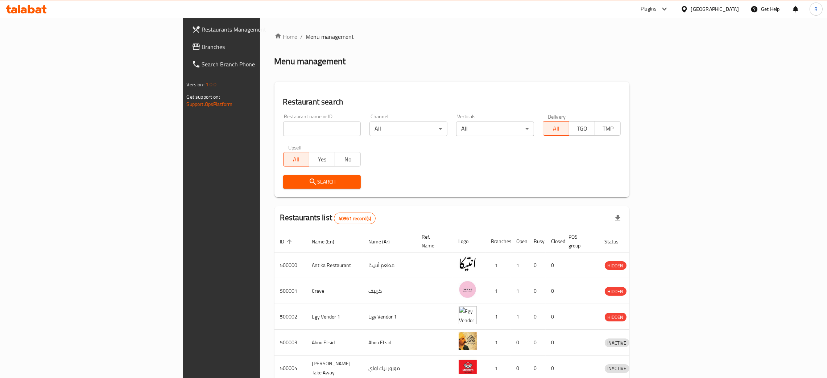
click at [202, 46] on span "Branches" at bounding box center [259, 46] width 114 height 9
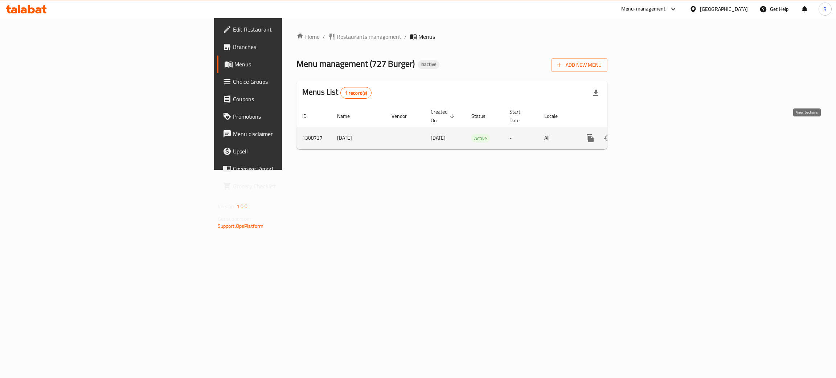
click at [647, 134] on icon "enhanced table" at bounding box center [642, 138] width 9 height 9
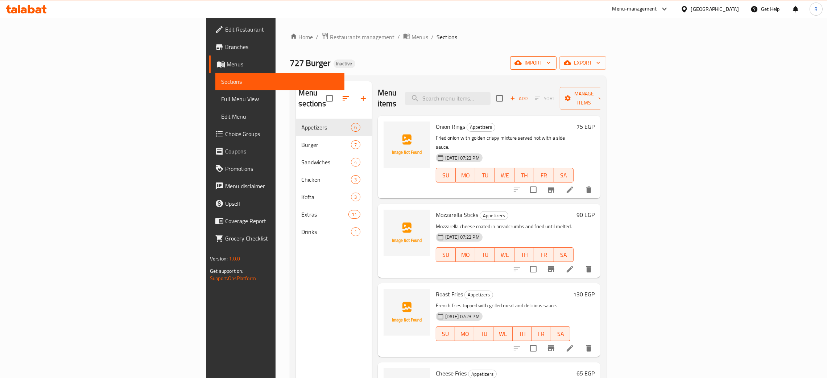
click at [551, 62] on span "import" at bounding box center [533, 62] width 35 height 9
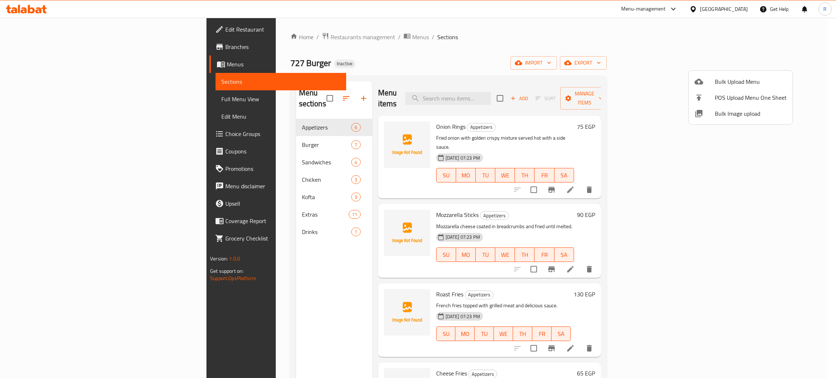
click at [717, 113] on span "Bulk Image upload" at bounding box center [750, 113] width 72 height 9
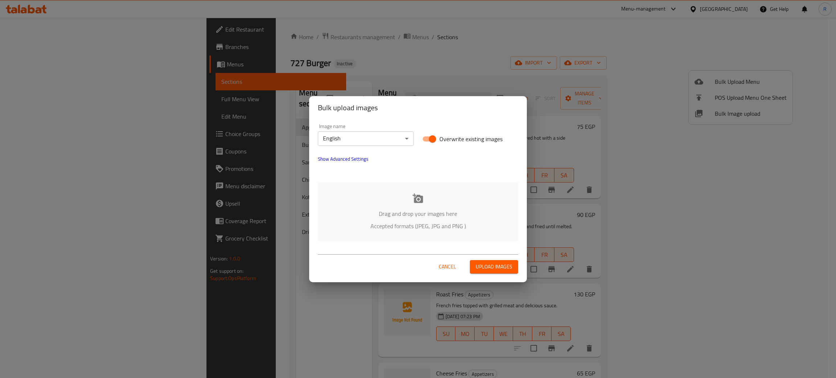
click at [414, 199] on icon at bounding box center [417, 197] width 11 height 9
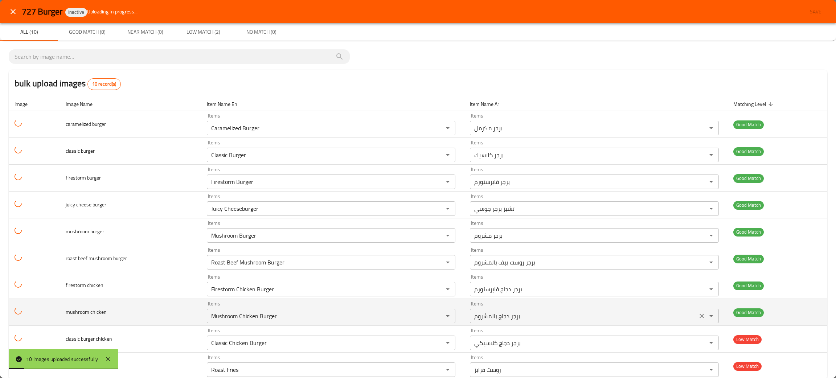
scroll to position [16, 0]
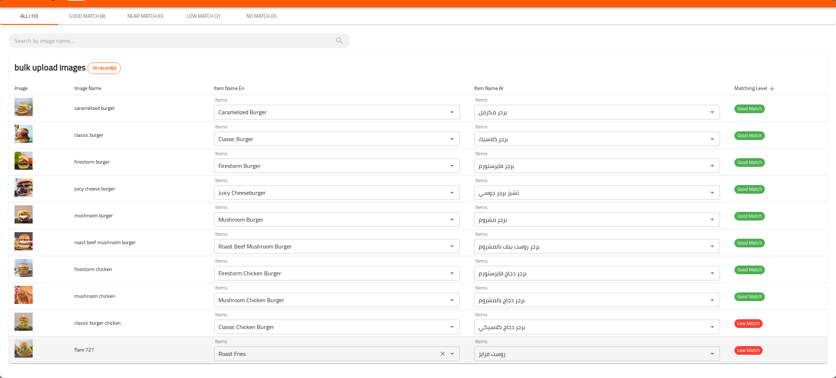
click at [440, 355] on icon "Clear" at bounding box center [442, 353] width 4 height 4
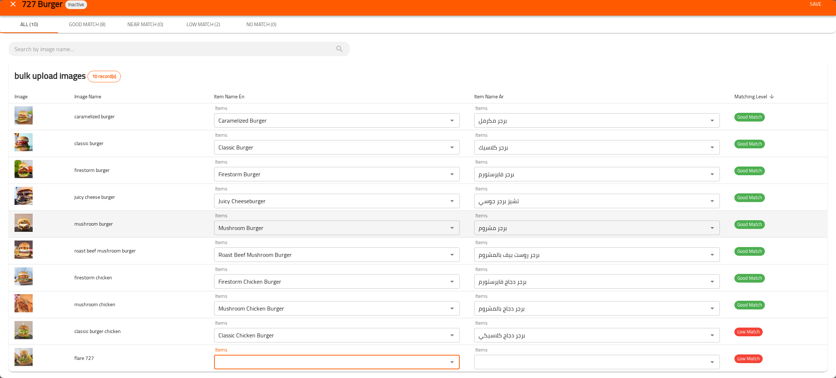
scroll to position [0, 0]
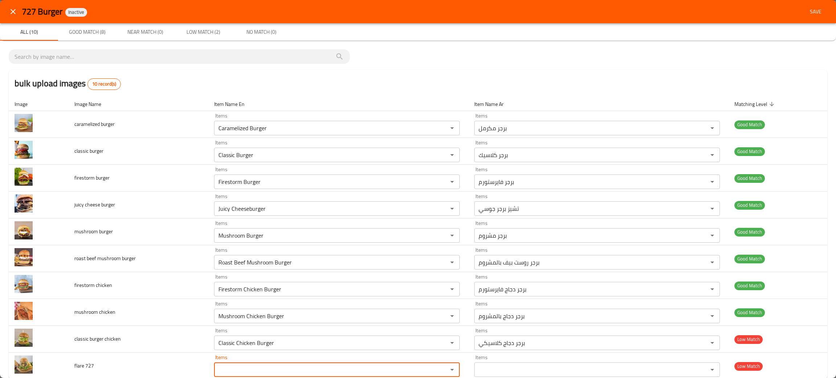
click at [807, 15] on span "Save" at bounding box center [815, 11] width 17 height 9
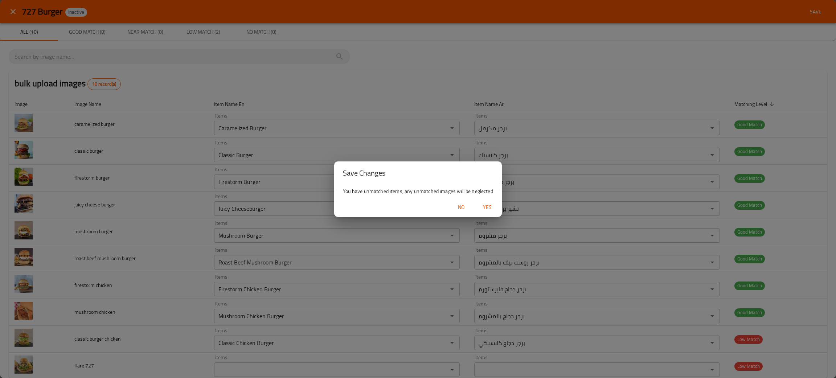
click at [490, 206] on span "Yes" at bounding box center [486, 207] width 17 height 9
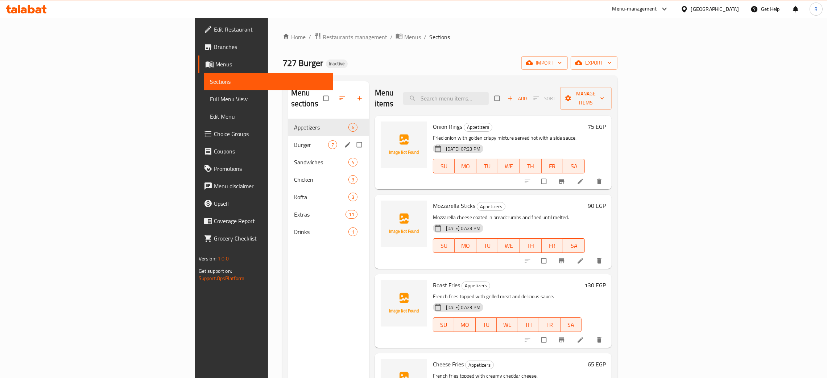
click at [288, 140] on div "Burger 7" at bounding box center [328, 144] width 81 height 17
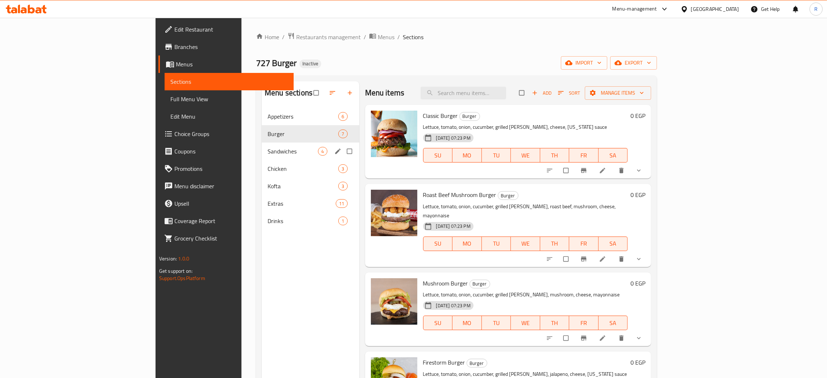
click at [268, 155] on span "Sandwiches" at bounding box center [293, 151] width 50 height 9
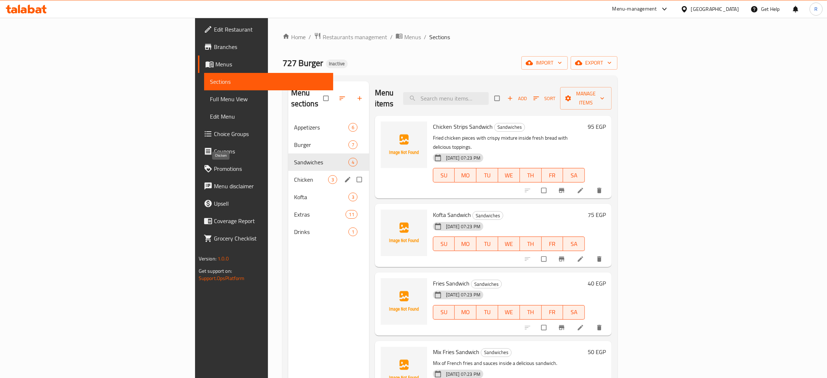
click at [294, 175] on span "Chicken" at bounding box center [311, 179] width 34 height 9
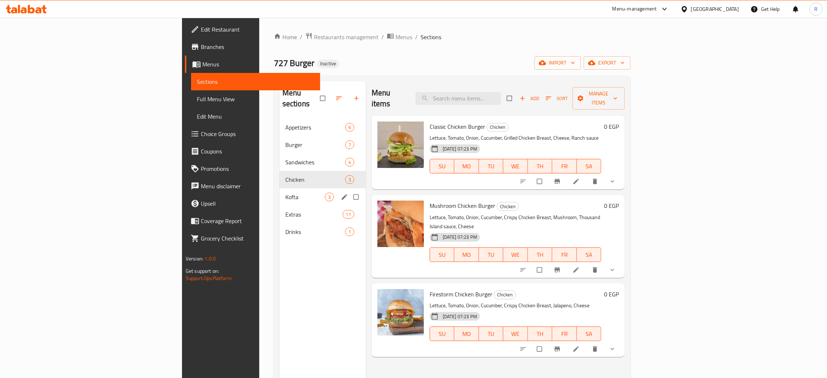
click at [280, 191] on div "Kofta 3" at bounding box center [323, 196] width 86 height 17
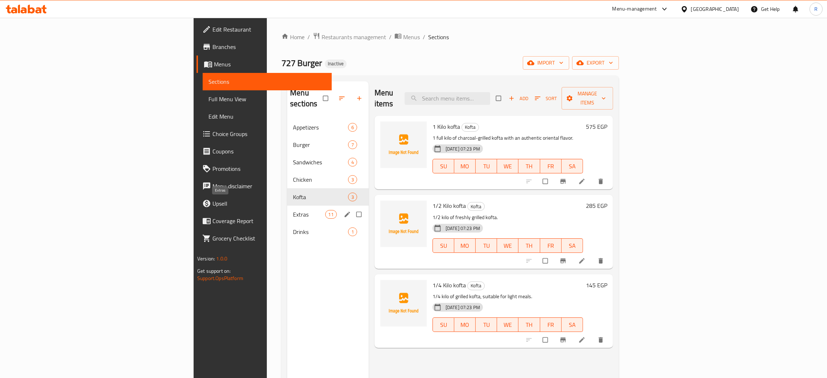
click at [293, 210] on span "Extras" at bounding box center [309, 214] width 32 height 9
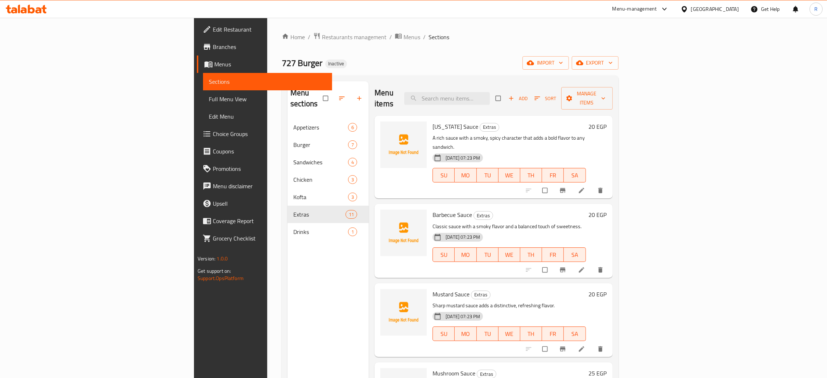
click at [288, 232] on nav "Appetizers 6 Burger 7 Sandwiches 4 Chicken 3 Kofta 3 Extras 11 Drinks 1" at bounding box center [328, 180] width 81 height 128
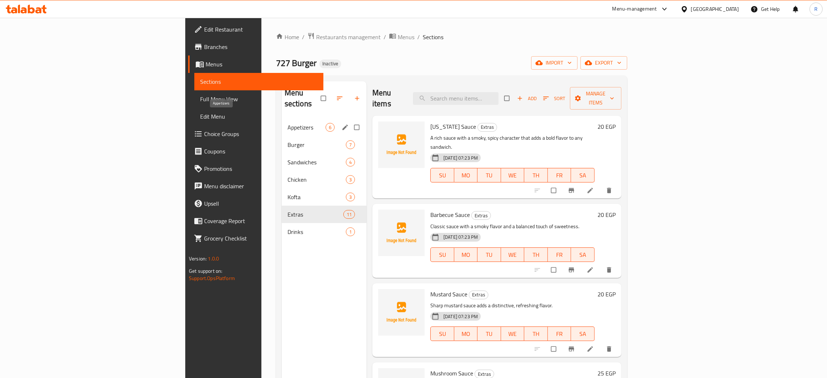
click at [288, 123] on span "Appetizers" at bounding box center [307, 127] width 38 height 9
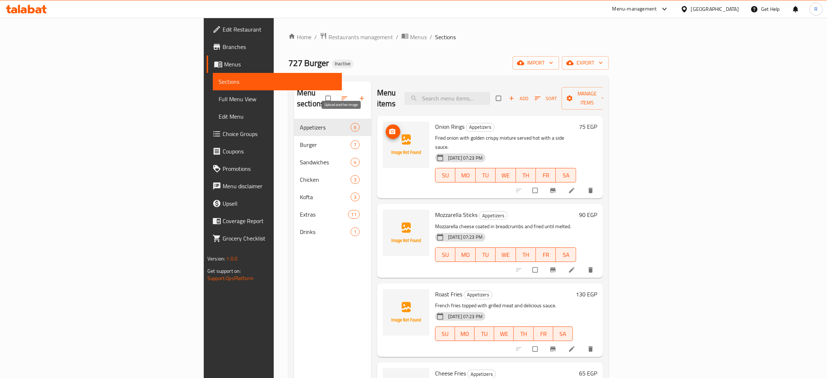
click at [391, 131] on circle "upload picture" at bounding box center [392, 132] width 2 height 2
click at [389, 216] on icon "upload picture" at bounding box center [392, 219] width 7 height 7
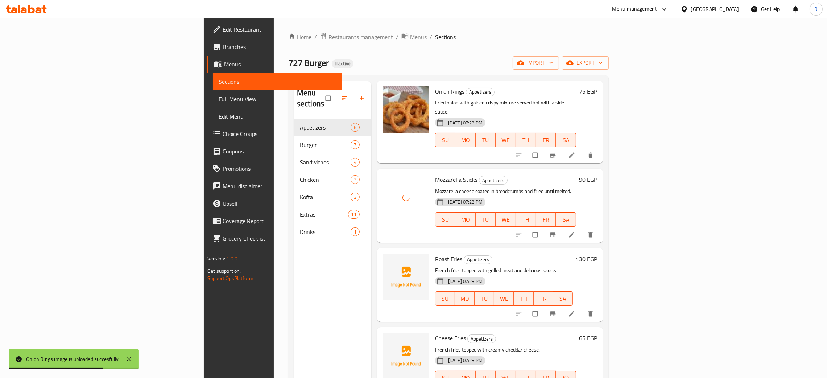
scroll to position [54, 0]
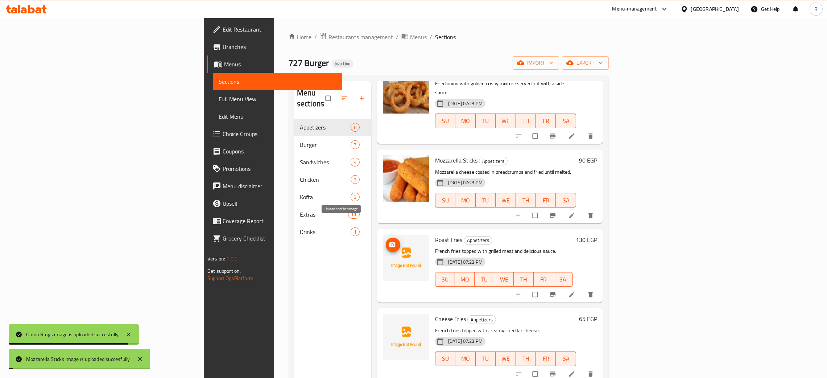
click at [389, 241] on icon "upload picture" at bounding box center [392, 244] width 7 height 7
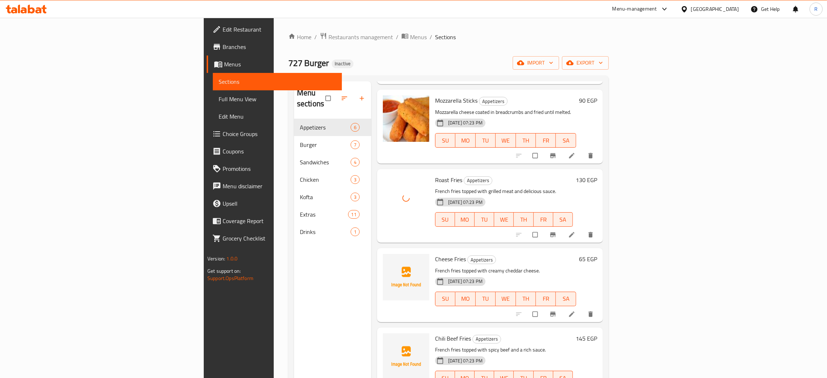
scroll to position [115, 0]
click at [390, 261] on icon "upload picture" at bounding box center [393, 263] width 6 height 5
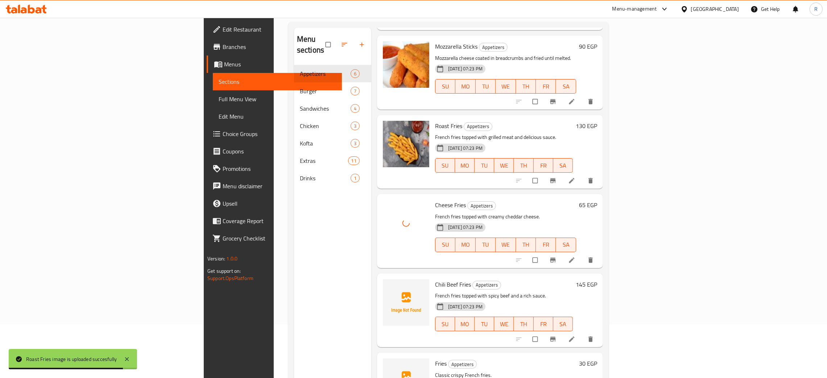
scroll to position [54, 0]
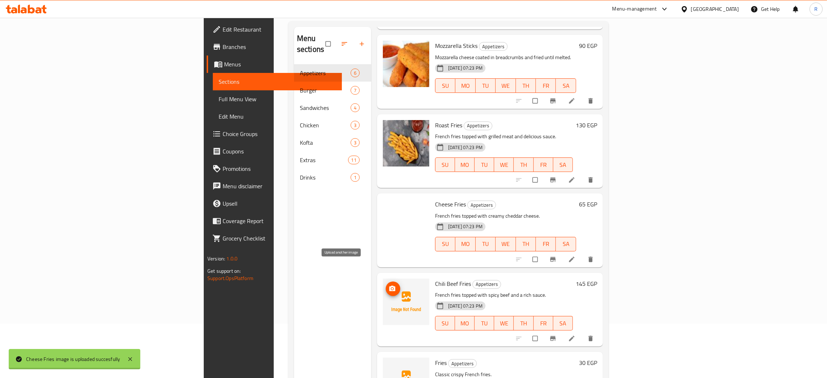
click at [386, 285] on span "upload picture" at bounding box center [393, 288] width 15 height 7
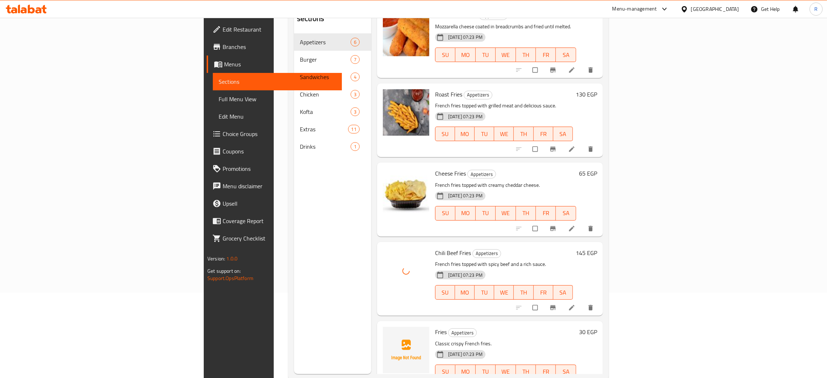
scroll to position [102, 0]
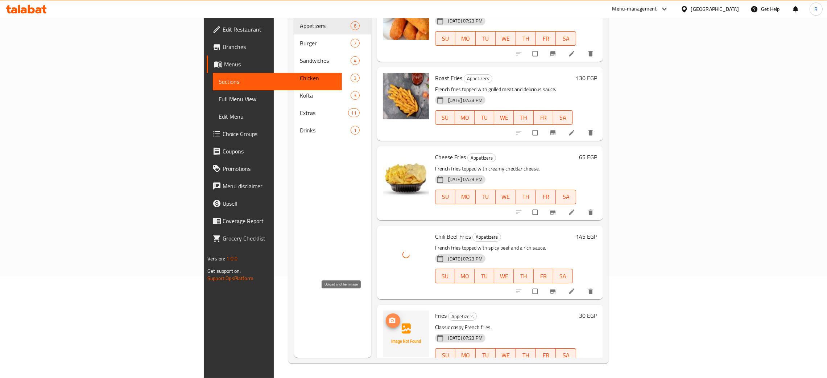
click at [386, 317] on span "upload picture" at bounding box center [393, 320] width 15 height 7
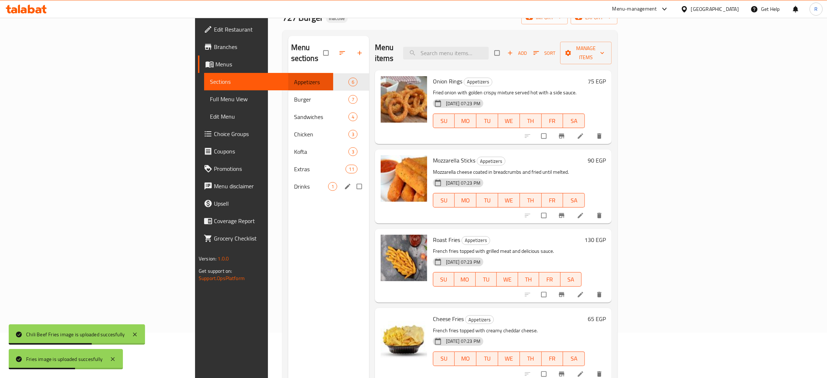
scroll to position [0, 0]
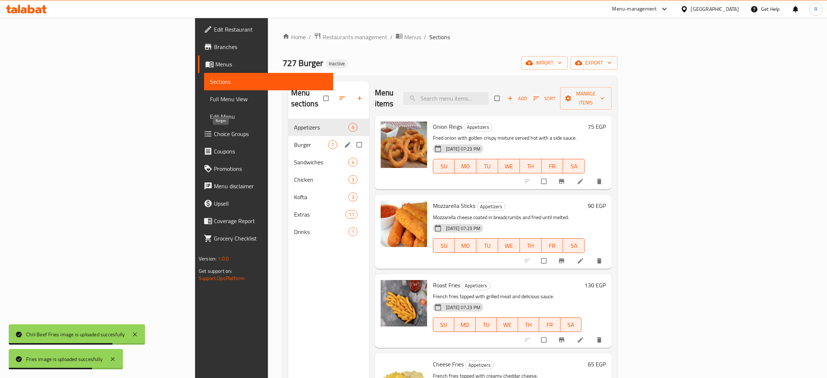
click at [294, 140] on span "Burger" at bounding box center [311, 144] width 34 height 9
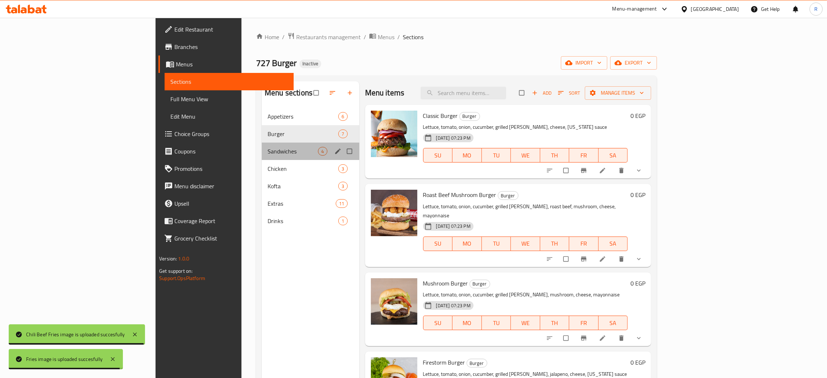
click at [262, 158] on div "Sandwiches 4" at bounding box center [310, 151] width 97 height 17
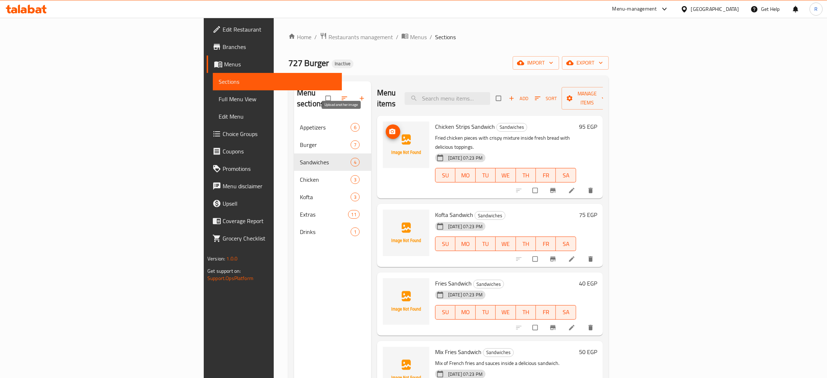
click at [390, 129] on icon "upload picture" at bounding box center [393, 131] width 6 height 5
click at [390, 217] on icon "upload picture" at bounding box center [393, 219] width 6 height 5
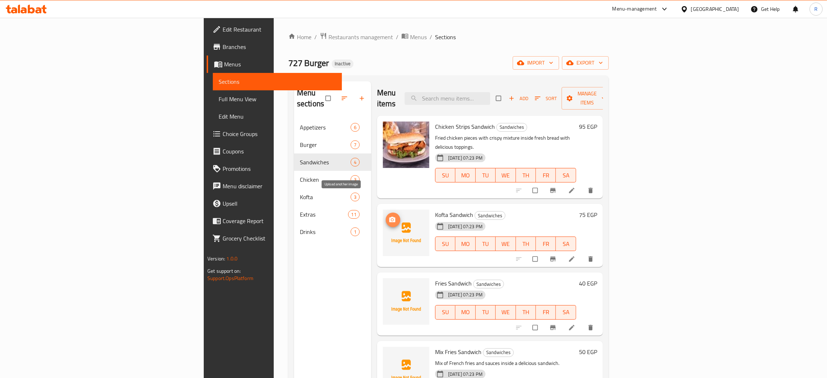
click at [386, 216] on span "upload picture" at bounding box center [393, 219] width 15 height 7
click at [386, 285] on span "upload picture" at bounding box center [393, 288] width 15 height 7
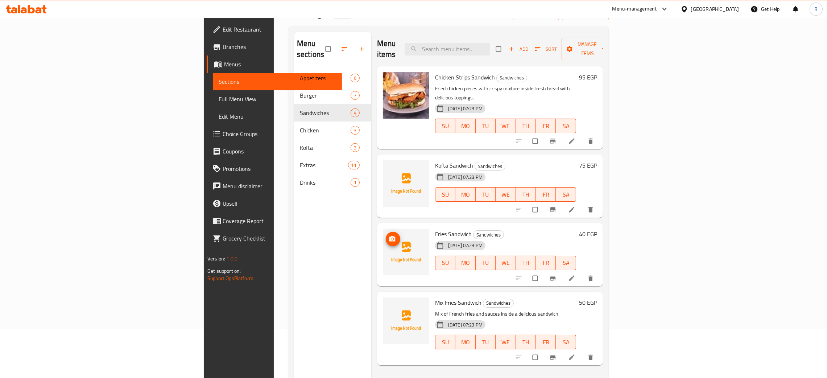
scroll to position [102, 0]
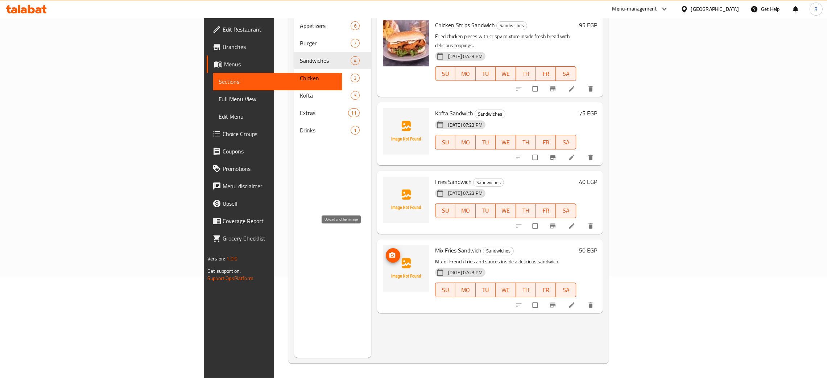
click at [389, 252] on icon "upload picture" at bounding box center [392, 255] width 7 height 7
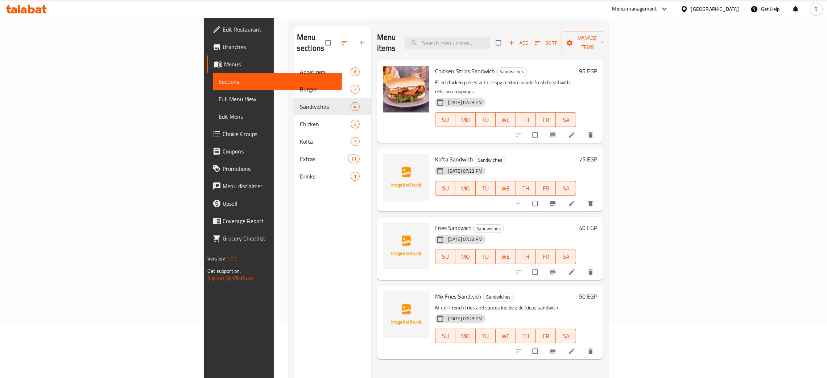
scroll to position [0, 0]
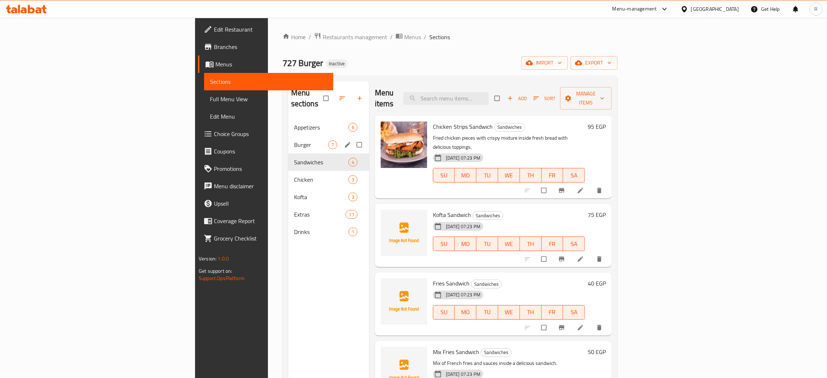
click at [294, 140] on span "Burger" at bounding box center [311, 144] width 34 height 9
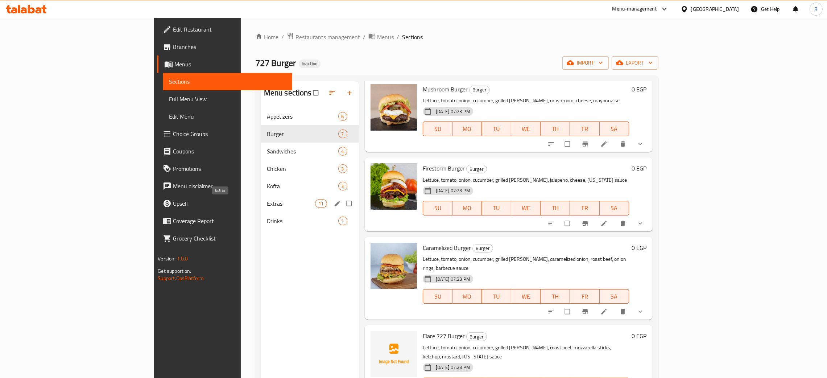
click at [267, 208] on span "Extras" at bounding box center [291, 203] width 49 height 9
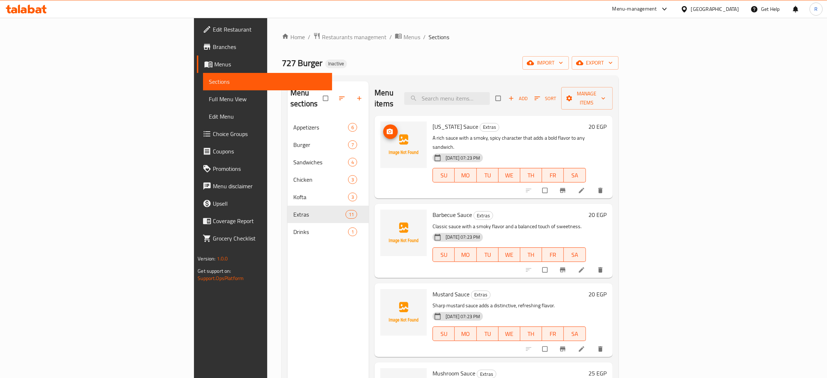
click at [383, 125] on button "upload picture" at bounding box center [390, 131] width 15 height 15
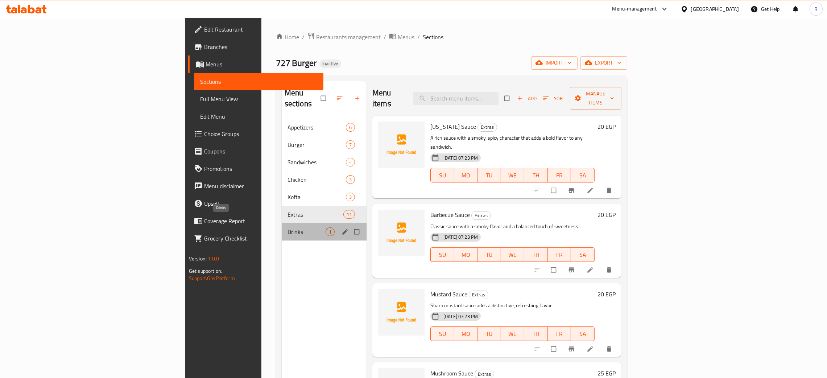
click at [288, 227] on span "Drinks" at bounding box center [307, 231] width 38 height 9
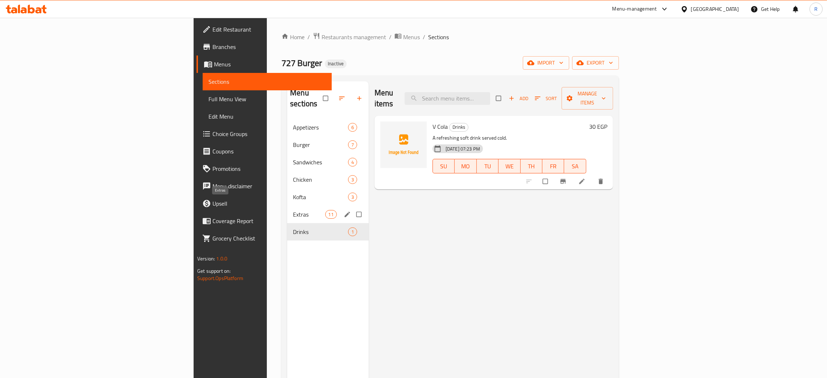
click at [293, 210] on span "Extras" at bounding box center [309, 214] width 32 height 9
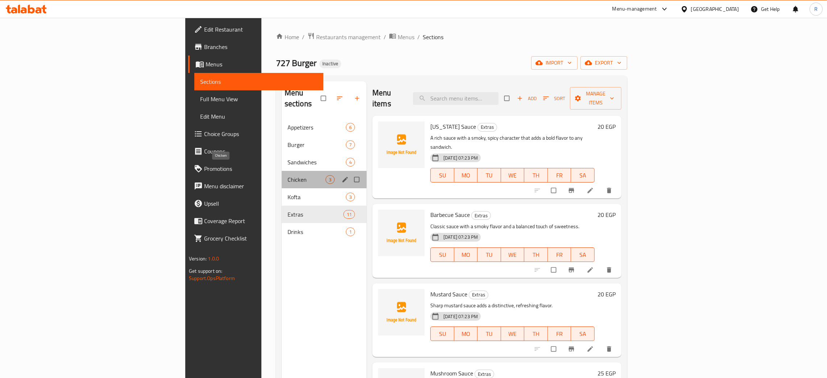
click at [288, 175] on span "Chicken" at bounding box center [307, 179] width 38 height 9
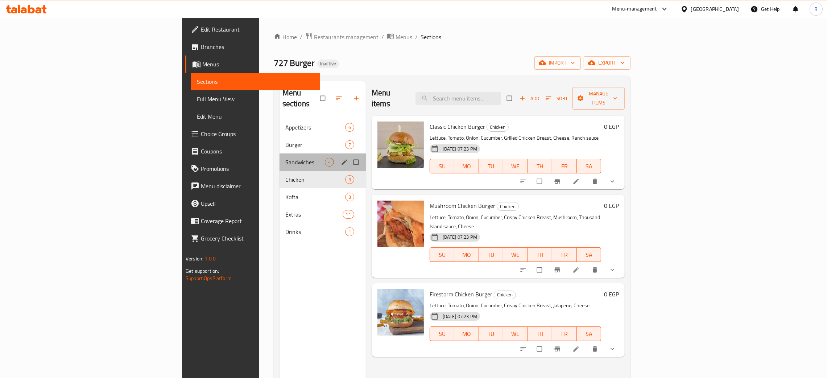
click at [280, 158] on div "Sandwiches 4" at bounding box center [323, 161] width 86 height 17
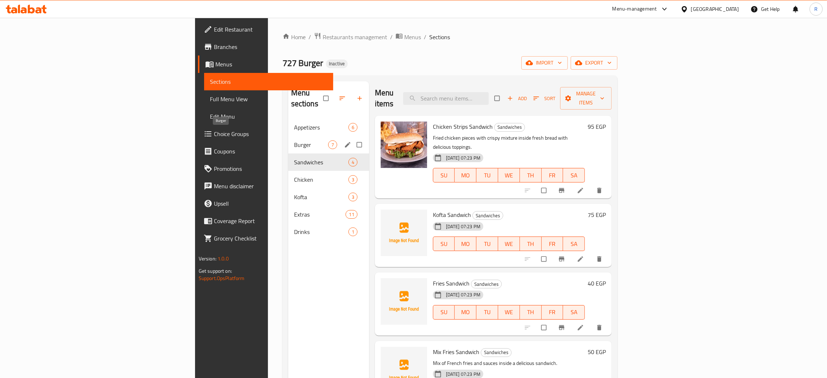
click at [294, 140] on span "Burger" at bounding box center [311, 144] width 34 height 9
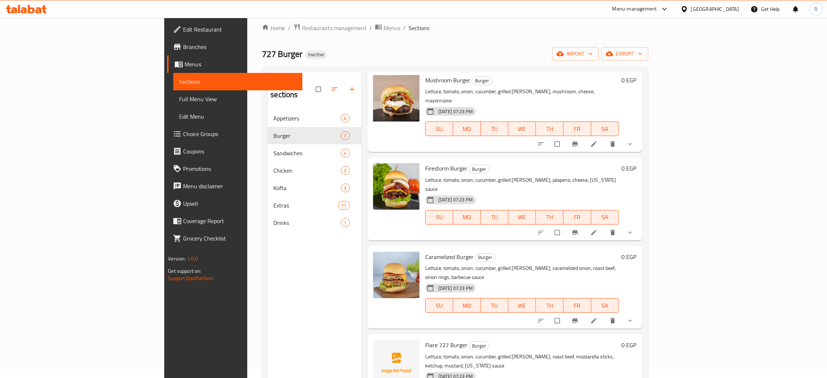
scroll to position [102, 0]
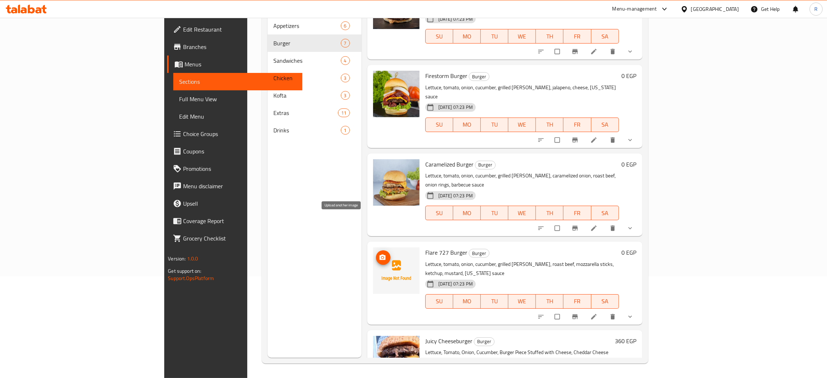
click at [376, 254] on span "upload picture" at bounding box center [383, 257] width 15 height 7
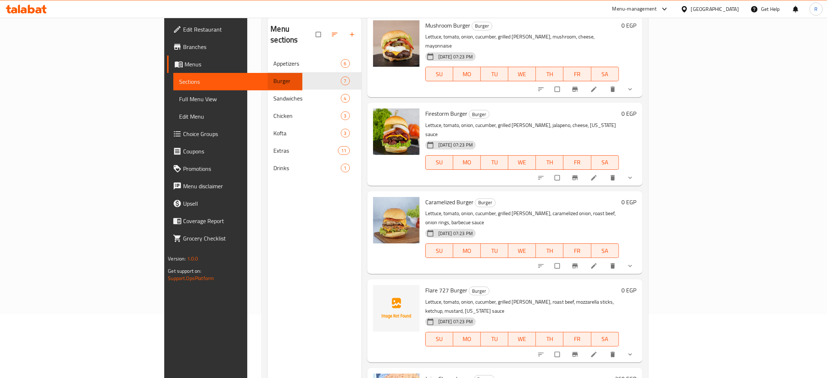
scroll to position [48, 0]
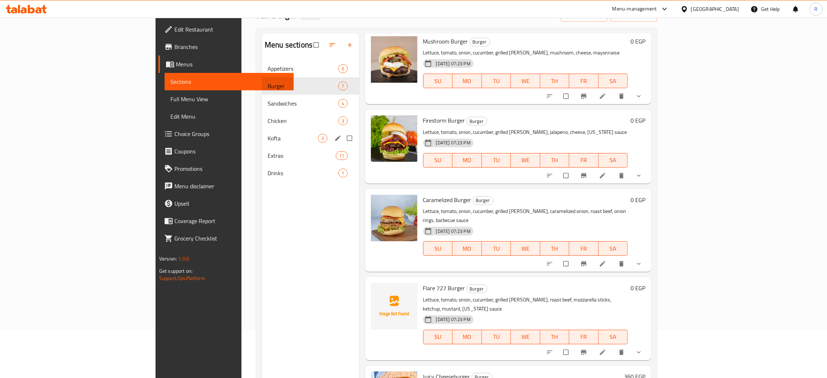
click at [262, 144] on div "Kofta 3" at bounding box center [310, 137] width 97 height 17
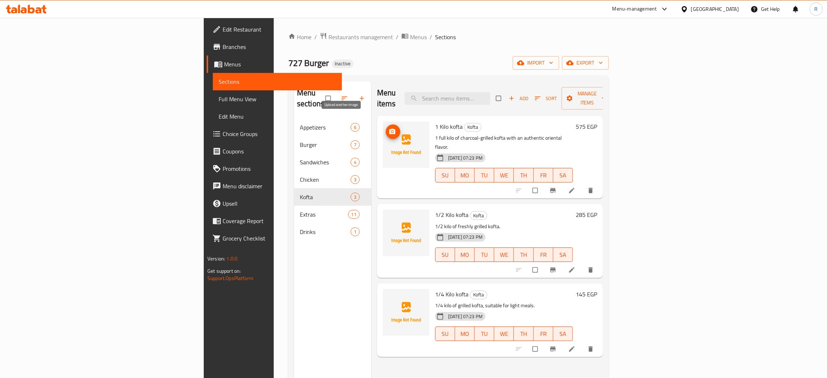
click at [389, 128] on icon "upload picture" at bounding box center [392, 131] width 7 height 7
click at [386, 216] on span "upload picture" at bounding box center [393, 219] width 15 height 7
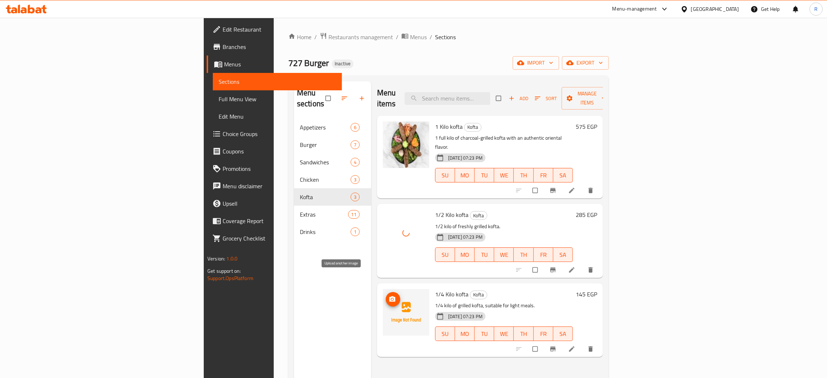
click at [390, 296] on icon "upload picture" at bounding box center [393, 298] width 6 height 5
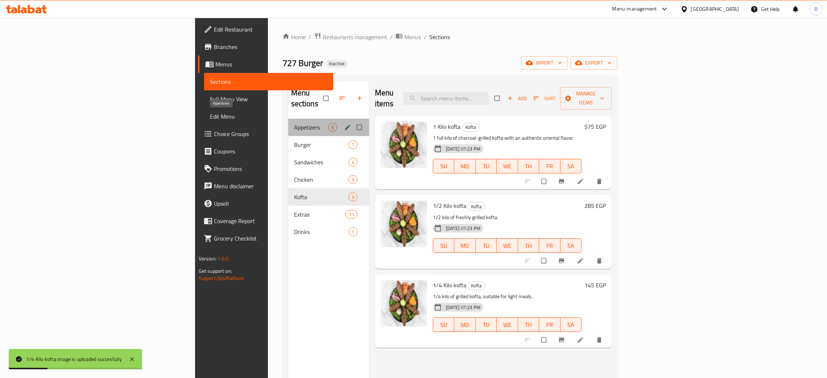
click at [294, 123] on span "Appetizers" at bounding box center [311, 127] width 34 height 9
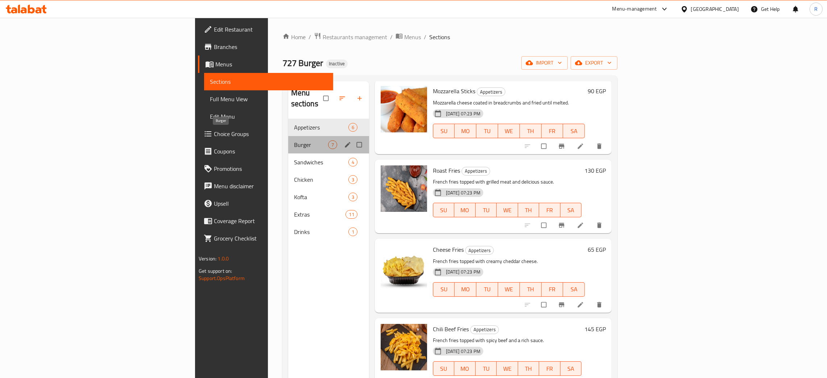
click at [294, 140] on span "Burger" at bounding box center [311, 144] width 34 height 9
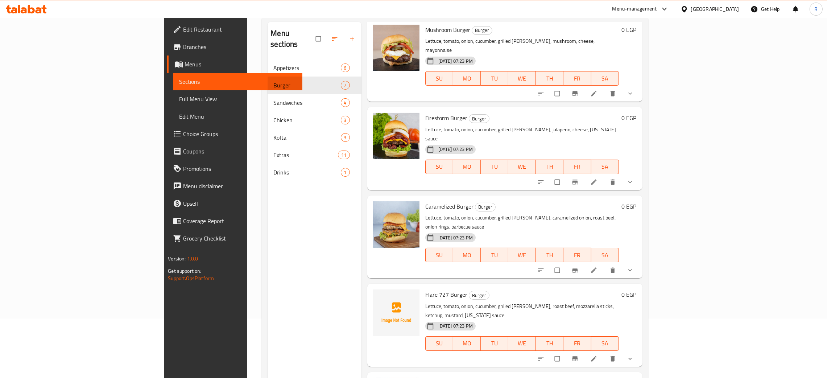
scroll to position [102, 0]
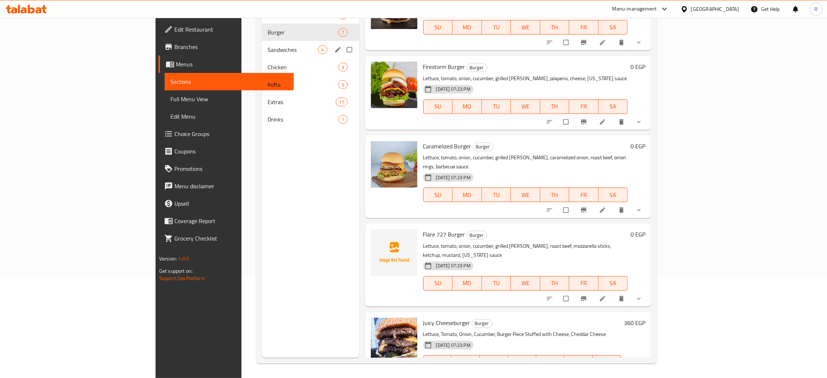
click at [262, 55] on div "Sandwiches 4" at bounding box center [310, 49] width 97 height 17
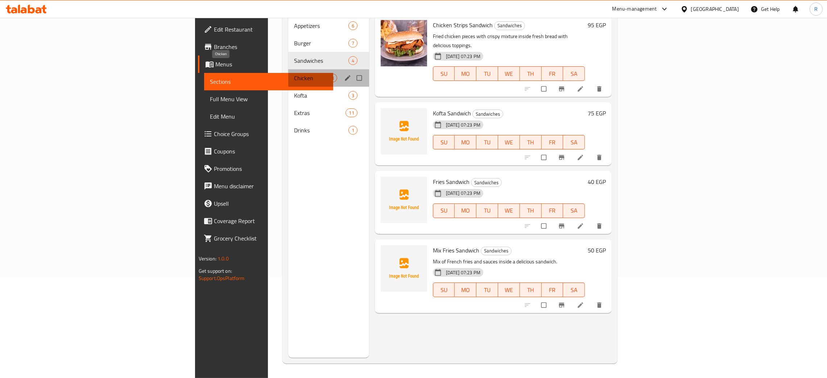
click at [294, 74] on span "Chicken" at bounding box center [311, 78] width 34 height 9
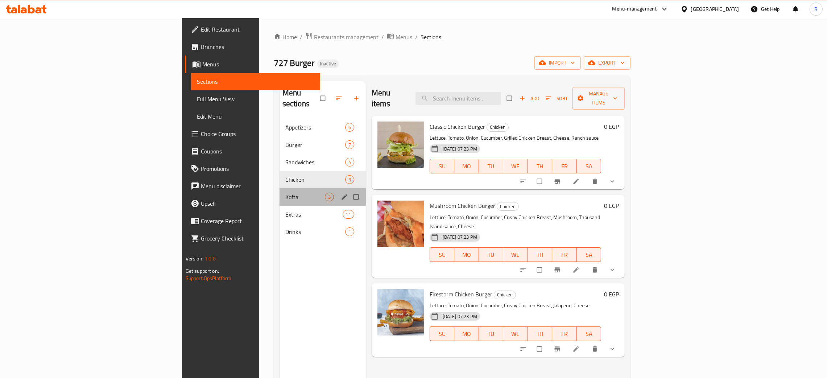
click at [280, 188] on div "Kofta 3" at bounding box center [323, 196] width 86 height 17
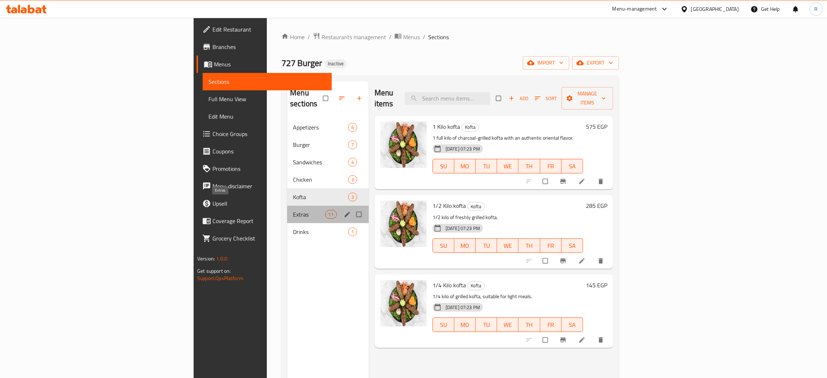
click at [293, 210] on span "Extras" at bounding box center [309, 214] width 32 height 9
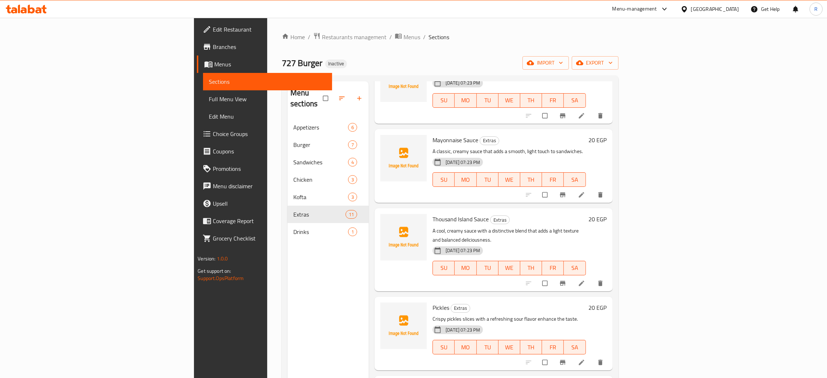
scroll to position [511, 0]
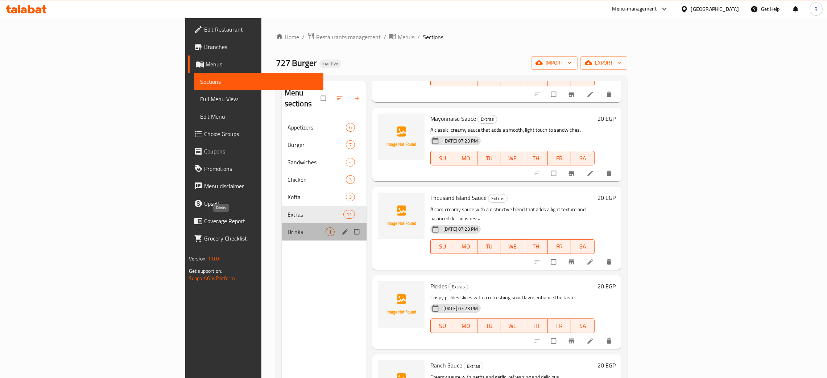
click at [288, 227] on span "Drinks" at bounding box center [307, 231] width 38 height 9
